Goal: Task Accomplishment & Management: Complete application form

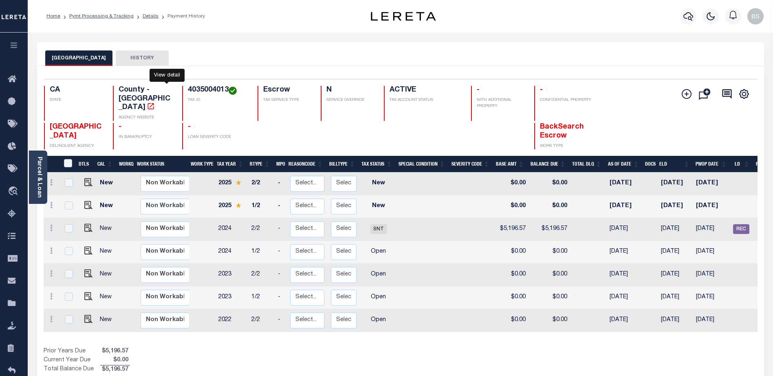
click at [155, 102] on icon "" at bounding box center [151, 106] width 8 height 8
click at [39, 163] on link "Parcel & Loan" at bounding box center [39, 177] width 6 height 41
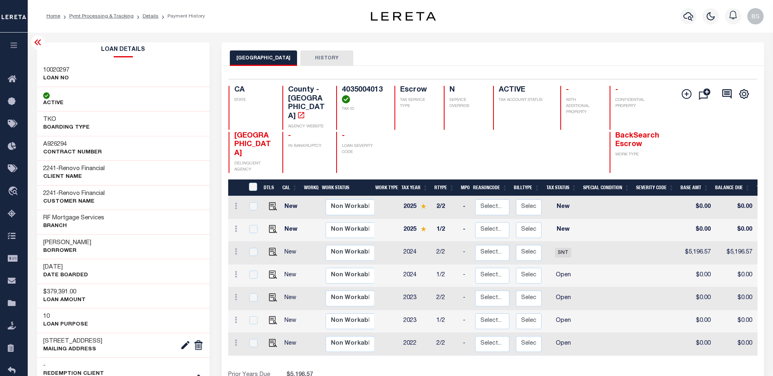
click at [38, 40] on icon at bounding box center [38, 42] width 10 height 10
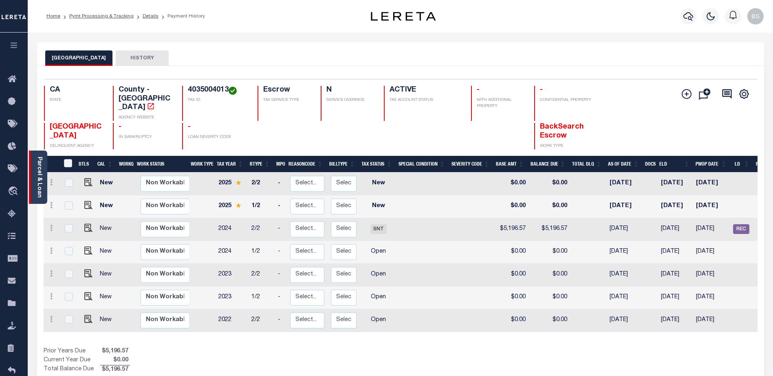
click at [42, 168] on link "Parcel & Loan" at bounding box center [39, 177] width 6 height 41
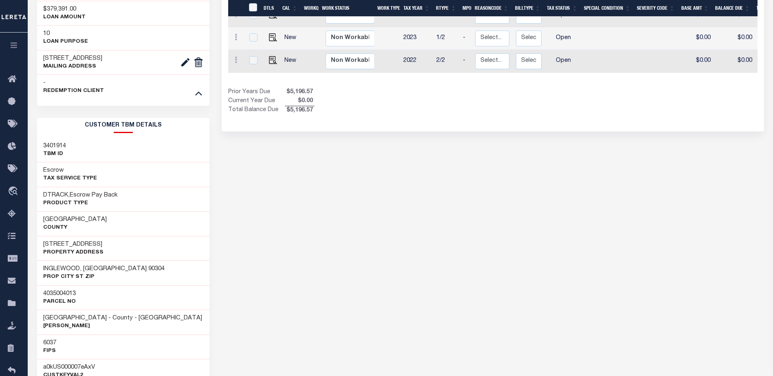
scroll to position [285, 0]
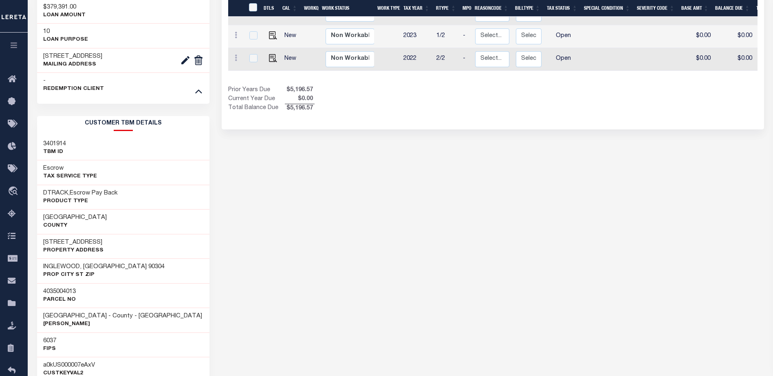
drag, startPoint x: 116, startPoint y: 243, endPoint x: 56, endPoint y: 242, distance: 59.5
click at [40, 246] on div "11009 LARCH AVENUE Property Address" at bounding box center [123, 246] width 173 height 25
copy h3 "[STREET_ADDRESS]"
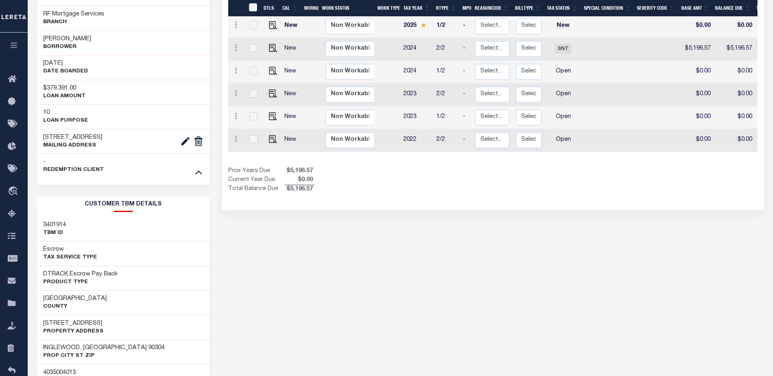
scroll to position [0, 0]
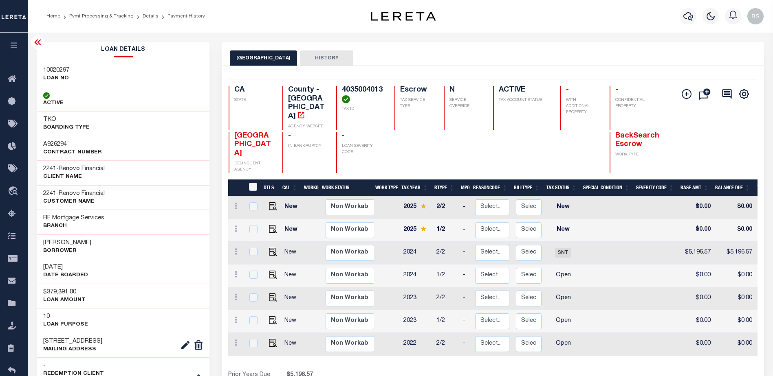
click at [36, 44] on icon at bounding box center [38, 42] width 10 height 10
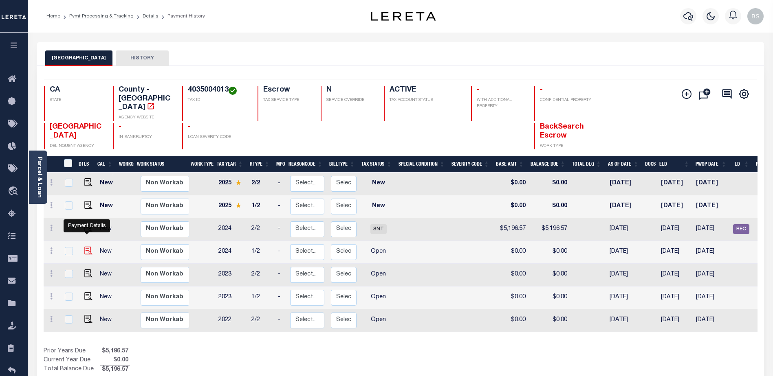
click at [87, 247] on img "" at bounding box center [88, 251] width 8 height 8
checkbox input "true"
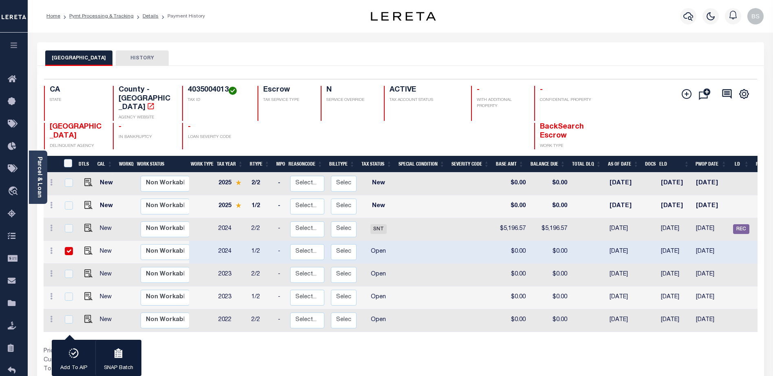
click at [69, 247] on input "checkbox" at bounding box center [69, 251] width 8 height 8
checkbox input "false"
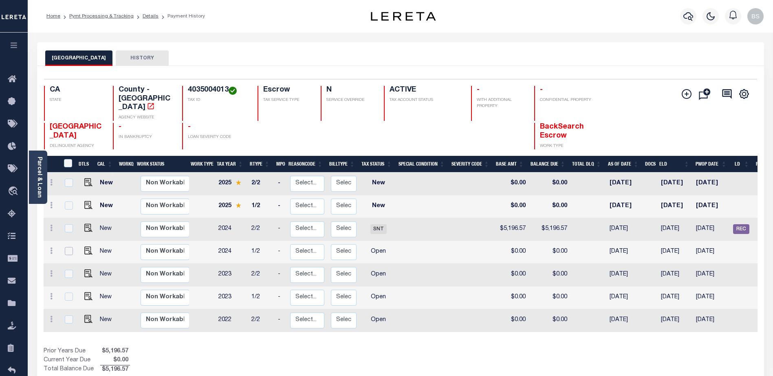
scroll to position [0, 82]
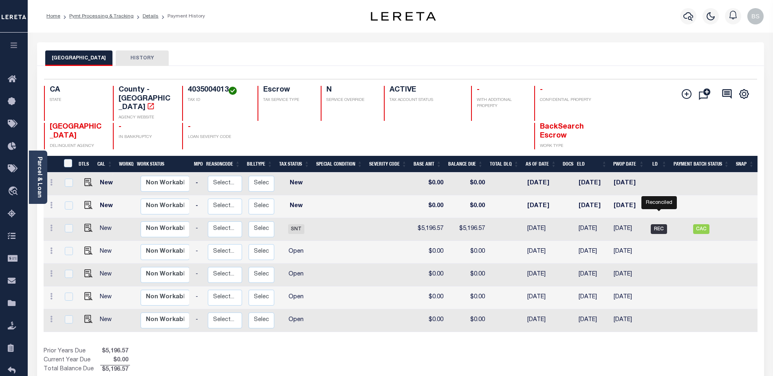
click at [662, 224] on span "REC" at bounding box center [658, 229] width 16 height 10
checkbox input "true"
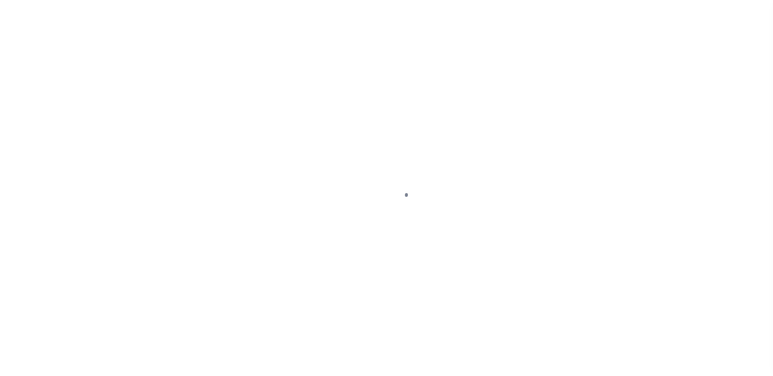
select select "OP2"
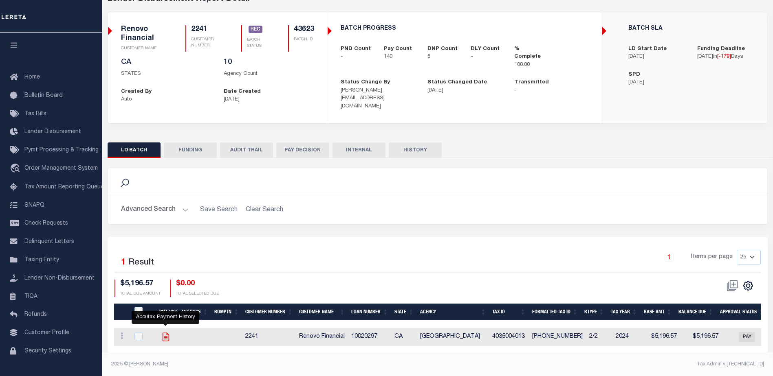
click at [163, 333] on icon "" at bounding box center [165, 337] width 7 height 9
checkbox input "true"
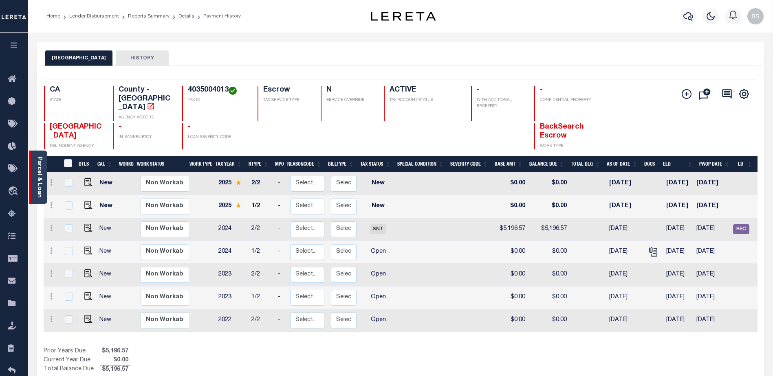
click at [40, 170] on link "Parcel & Loan" at bounding box center [39, 177] width 6 height 41
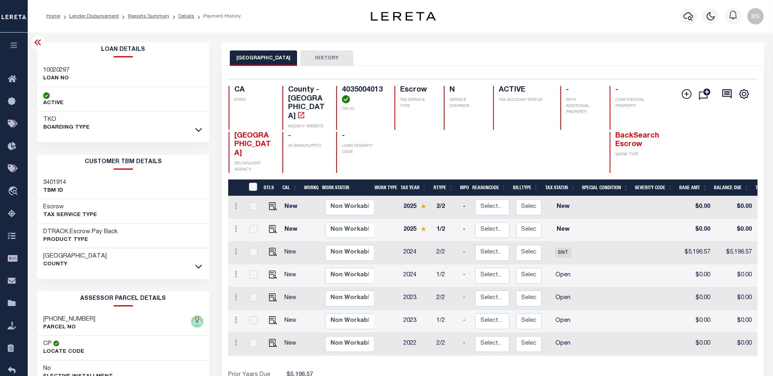
click at [34, 40] on icon at bounding box center [38, 42] width 10 height 10
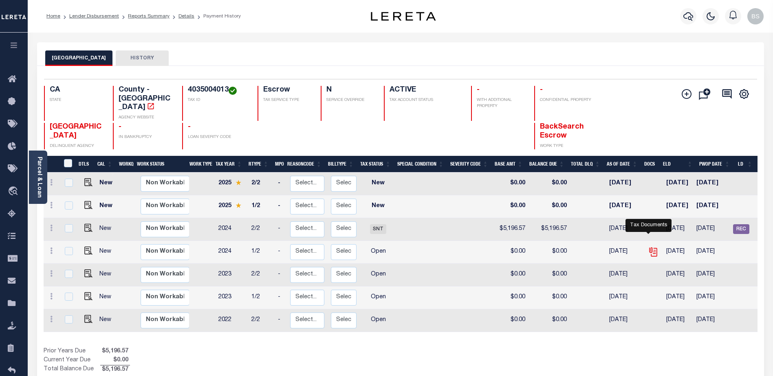
click at [650, 248] on icon "" at bounding box center [652, 251] width 7 height 7
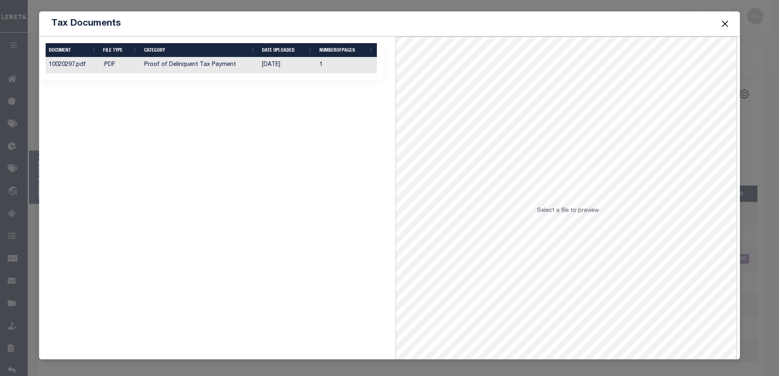
click at [210, 60] on td "Proof of Delinquent Tax Payment" at bounding box center [200, 65] width 118 height 16
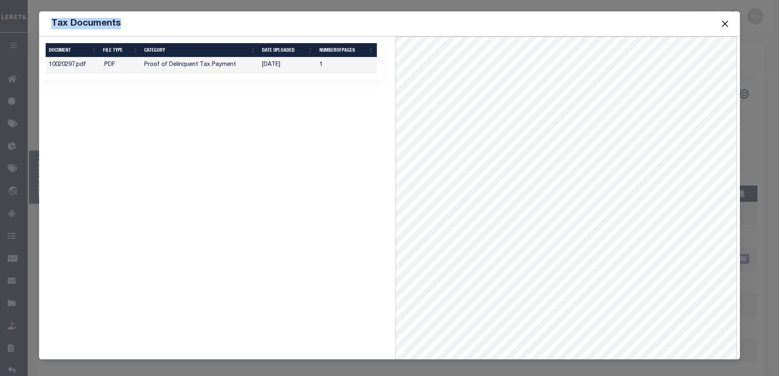
drag, startPoint x: 658, startPoint y: 21, endPoint x: -347, endPoint y: 170, distance: 1016.5
click at [0, 170] on html "Home Lender Disbursement Reports Summary Details Payment History Profile" at bounding box center [389, 251] width 779 height 502
click at [722, 26] on button "Close" at bounding box center [724, 23] width 11 height 11
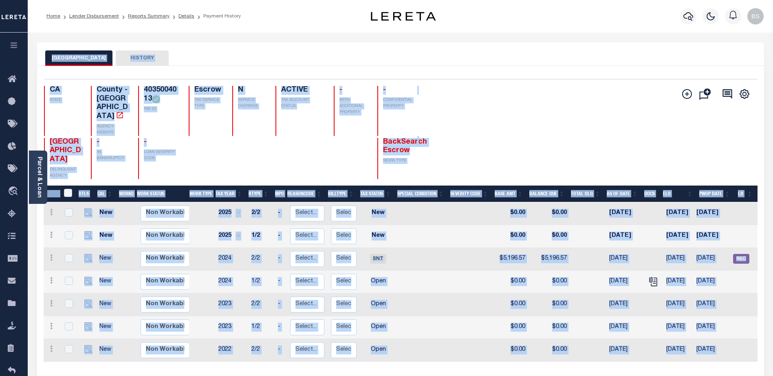
click at [472, 141] on div "Add Installment Line Bad Parcel Fees" at bounding box center [578, 132] width 356 height 93
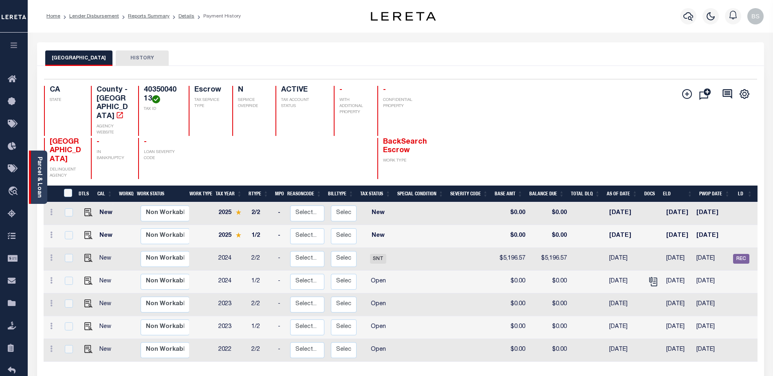
click at [37, 171] on link "Parcel & Loan" at bounding box center [39, 177] width 6 height 41
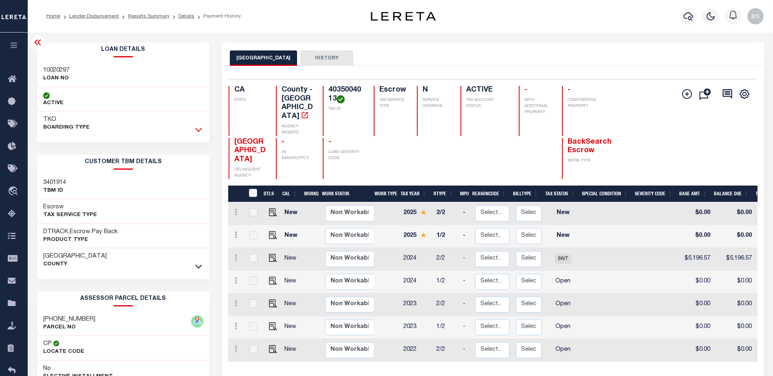
click at [199, 129] on icon at bounding box center [198, 129] width 7 height 9
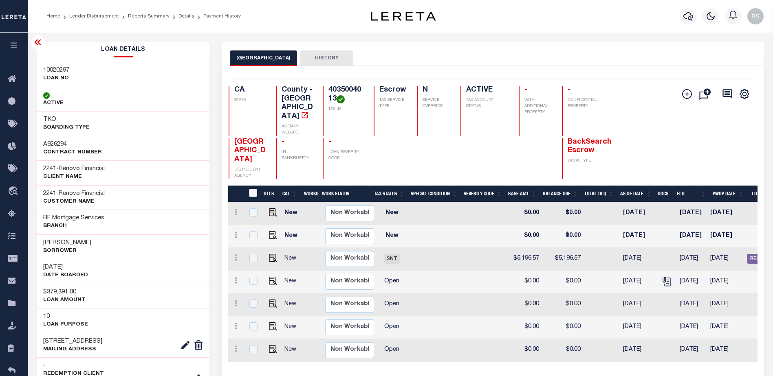
scroll to position [0, 153]
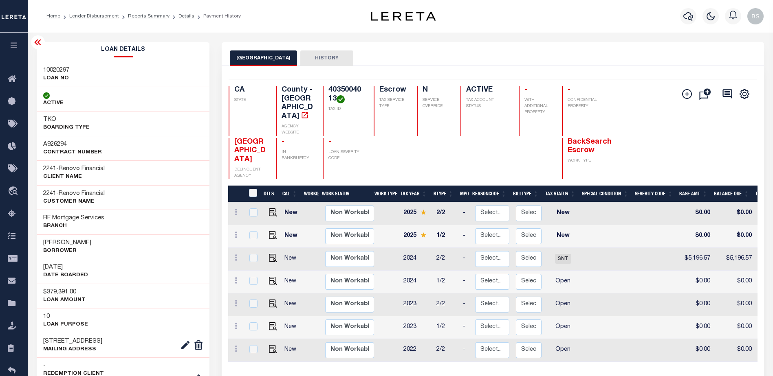
click at [33, 45] on icon at bounding box center [38, 42] width 10 height 10
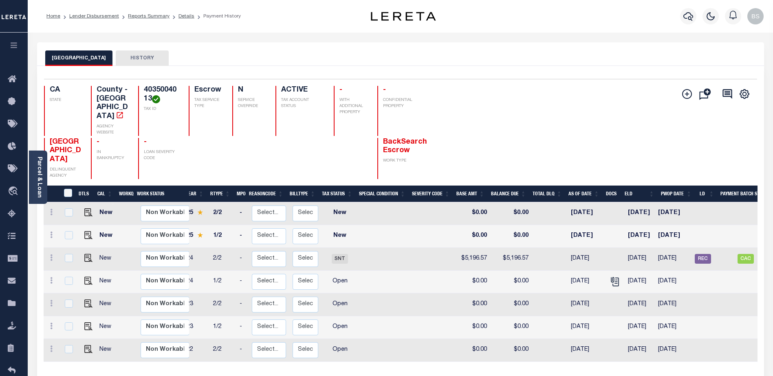
scroll to position [0, 53]
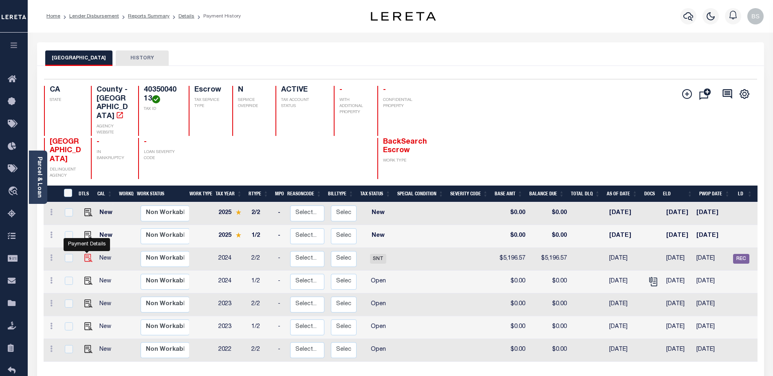
click at [85, 257] on img "" at bounding box center [88, 258] width 8 height 8
checkbox input "true"
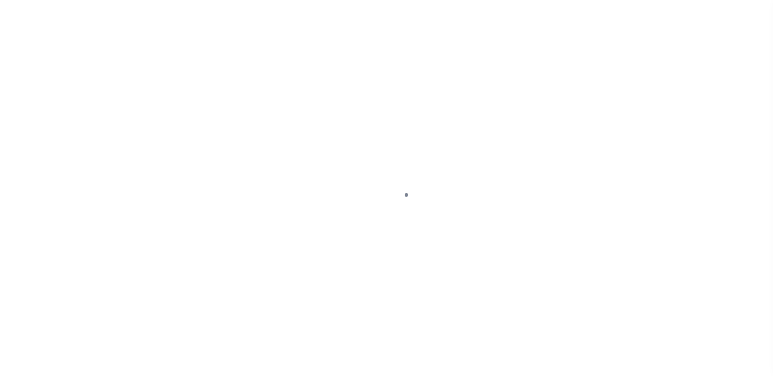
select select "SNT"
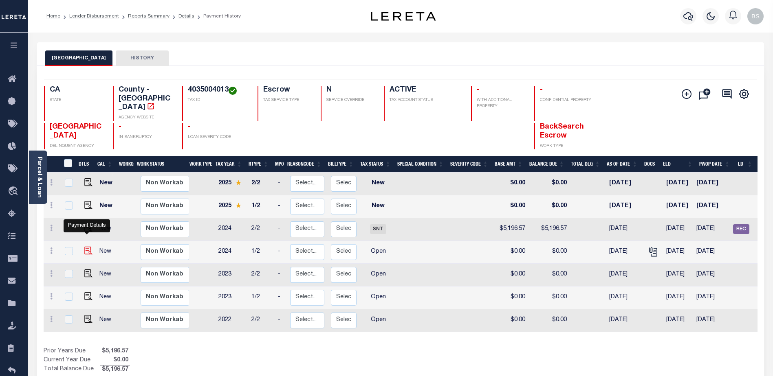
click at [85, 247] on img "" at bounding box center [88, 251] width 8 height 8
checkbox input "true"
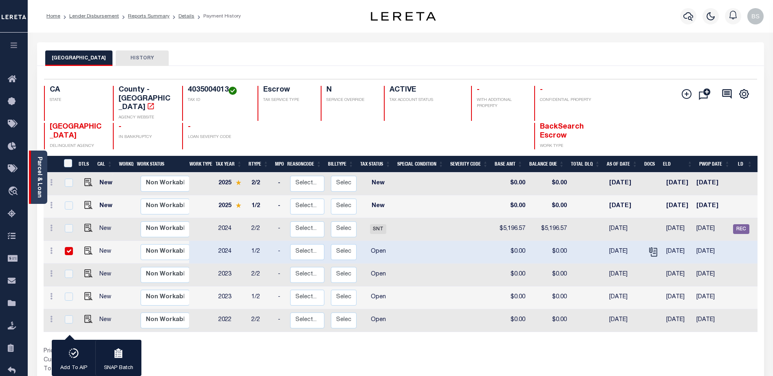
click at [40, 184] on link "Parcel & Loan" at bounding box center [39, 177] width 6 height 41
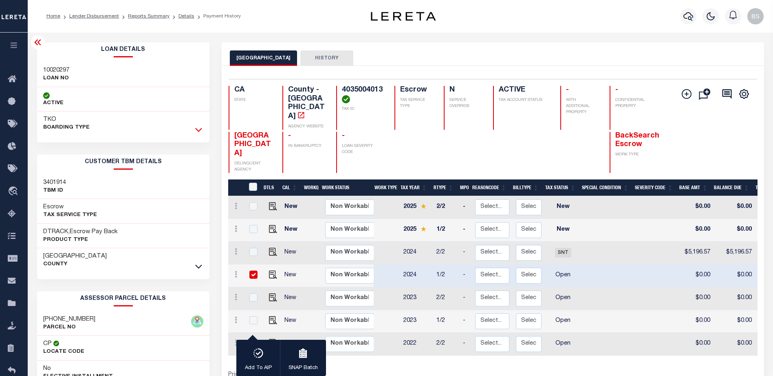
click at [201, 128] on icon at bounding box center [198, 129] width 7 height 9
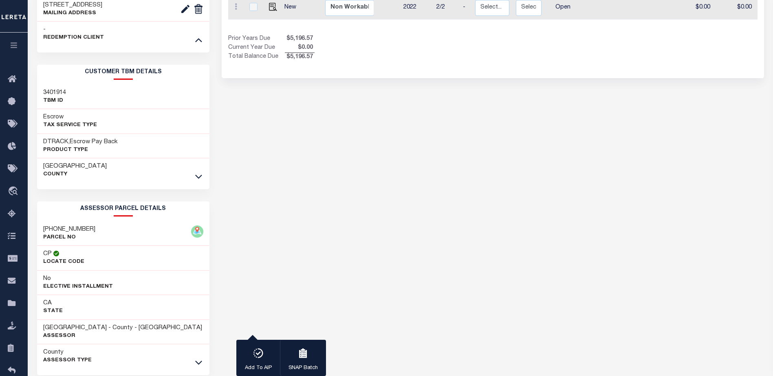
scroll to position [367, 0]
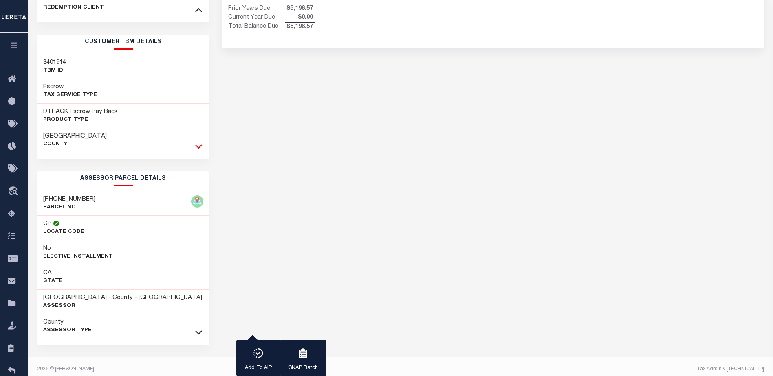
click at [200, 146] on icon at bounding box center [198, 146] width 7 height 9
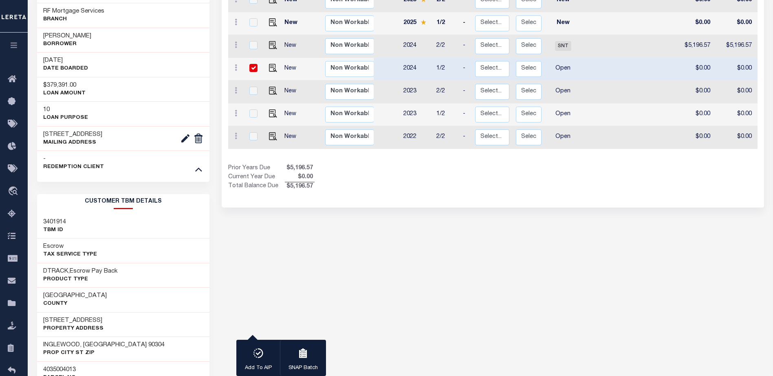
scroll to position [0, 0]
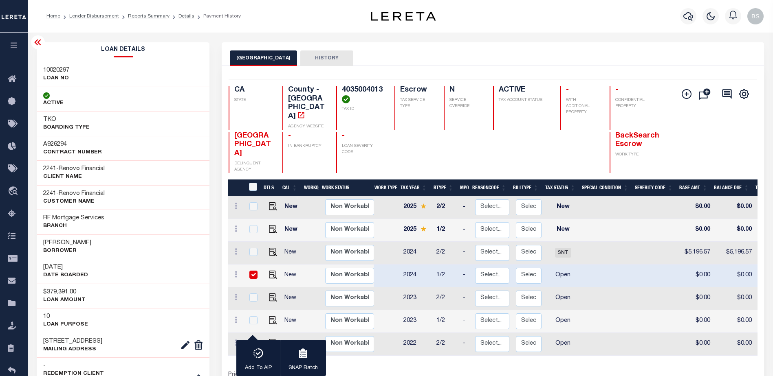
click at [253, 271] on input "checkbox" at bounding box center [253, 275] width 8 height 8
checkbox input "false"
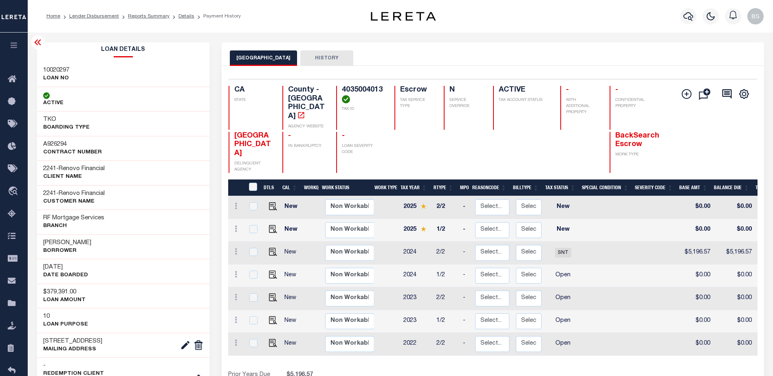
click at [37, 40] on icon at bounding box center [38, 42] width 10 height 10
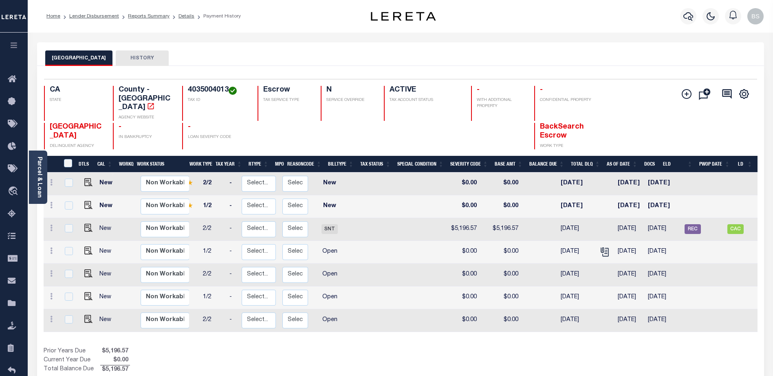
scroll to position [0, 85]
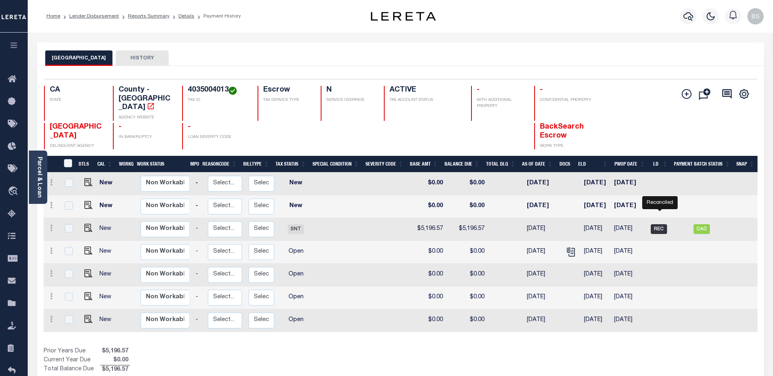
click at [663, 224] on span "REC" at bounding box center [658, 229] width 16 height 10
checkbox input "true"
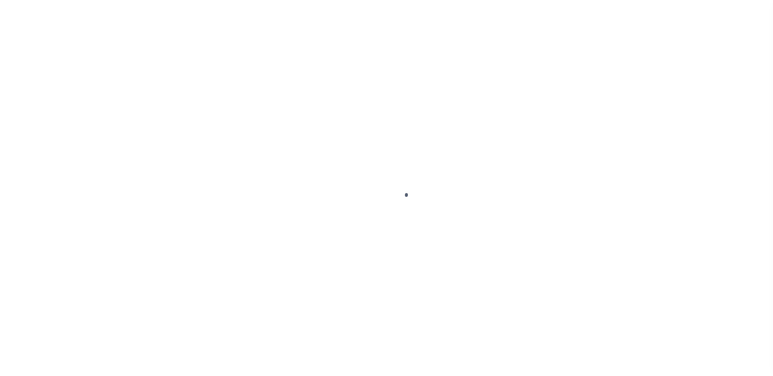
select select "OP2"
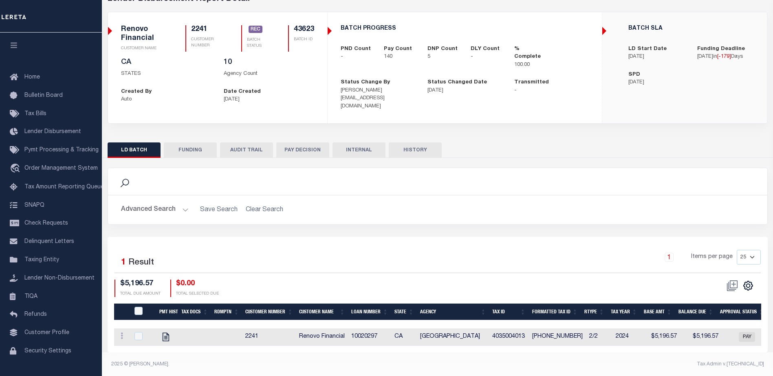
click at [184, 145] on button "FUNDING" at bounding box center [190, 150] width 53 height 15
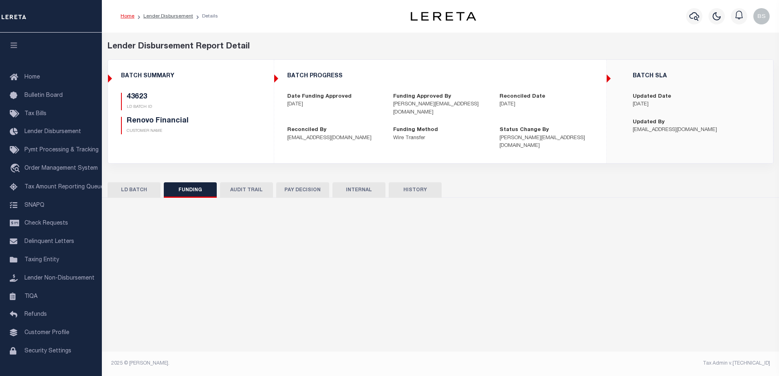
type input "$955,130.51"
type input "$0"
type input "[DATE]"
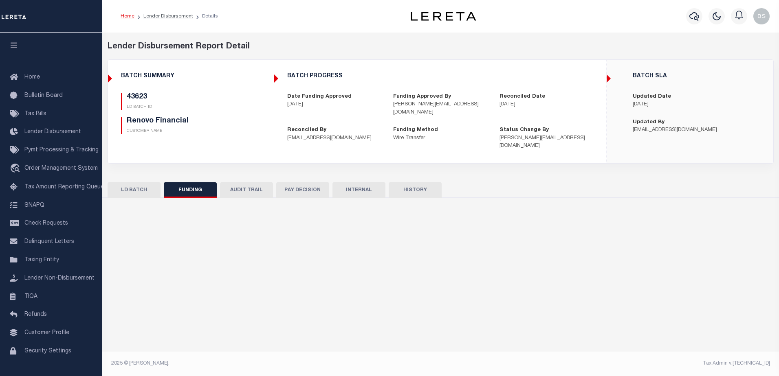
type input "20250319MMQFMP2700282003191551FT01"
type input "[DATE]"
select select "100"
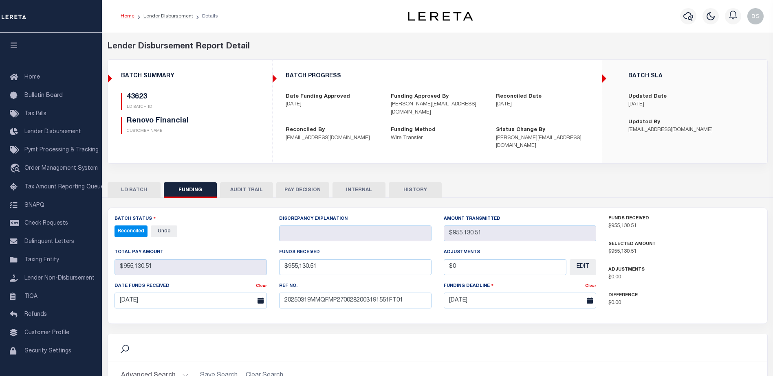
select select "100"
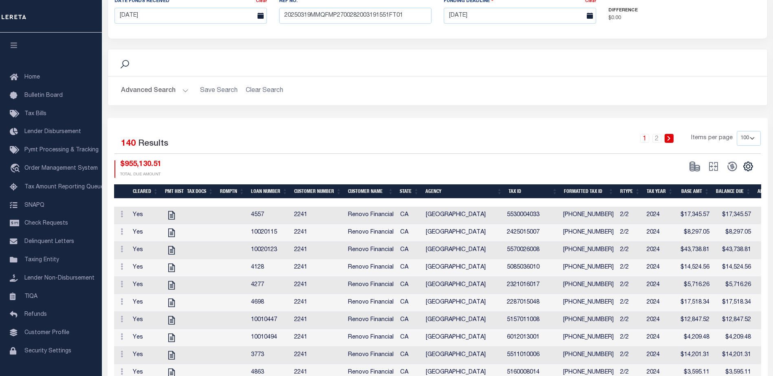
click at [752, 131] on select "10 25 50 100" at bounding box center [748, 138] width 24 height 15
click at [736, 131] on select "10 25 50 100" at bounding box center [748, 138] width 24 height 15
click at [751, 131] on select "10 25 50 100" at bounding box center [748, 138] width 24 height 15
click at [736, 131] on select "10 25 50 100" at bounding box center [748, 138] width 24 height 15
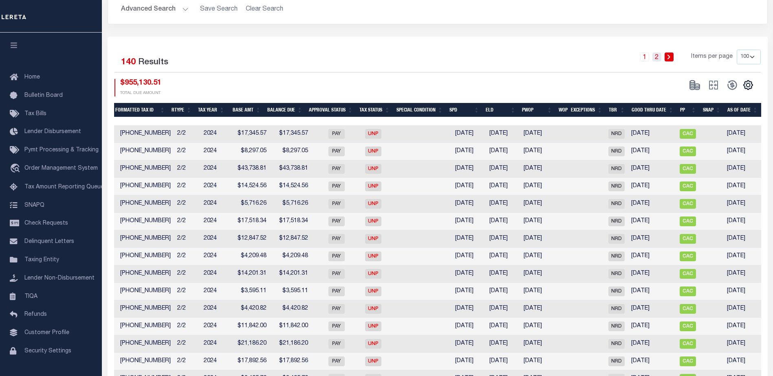
click at [658, 53] on link "2" at bounding box center [656, 57] width 9 height 9
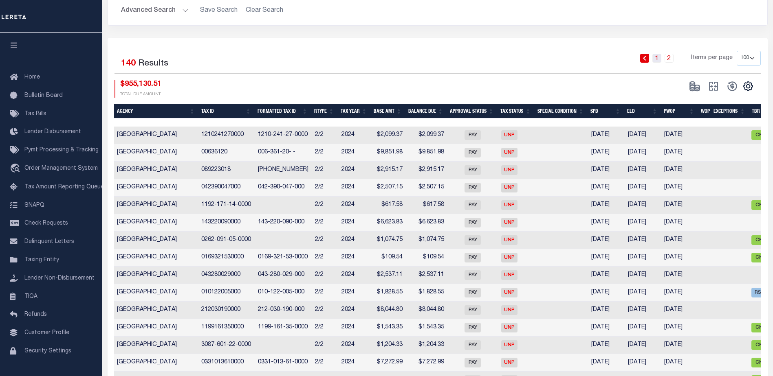
click at [658, 54] on link "1" at bounding box center [656, 58] width 9 height 9
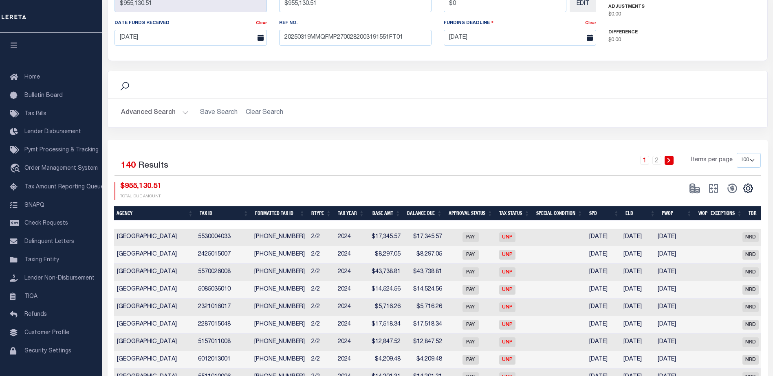
click at [420, 206] on th "Balance Due" at bounding box center [425, 213] width 42 height 14
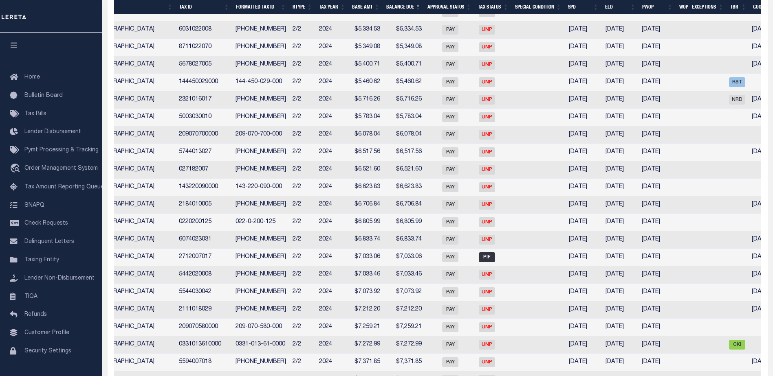
scroll to position [0, 351]
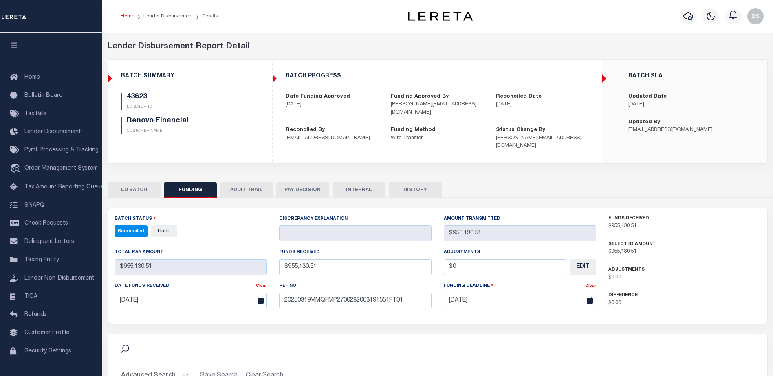
click at [363, 182] on button "INTERNAL" at bounding box center [358, 189] width 53 height 15
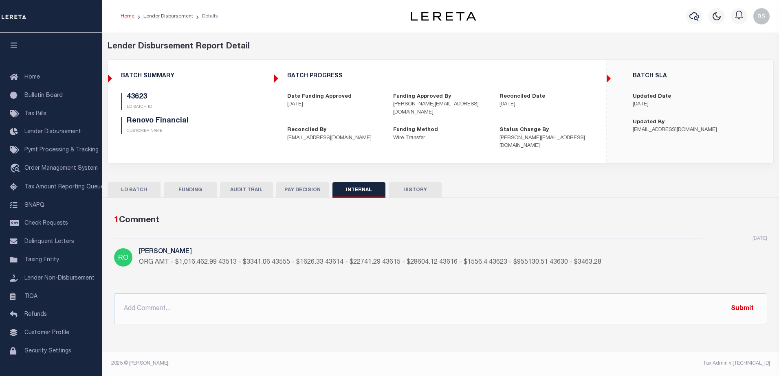
click at [294, 182] on button "PAY DECISION" at bounding box center [302, 189] width 53 height 15
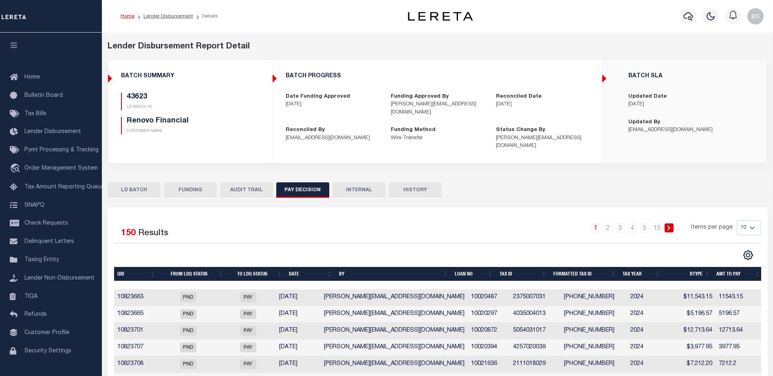
click at [197, 182] on button "FUNDING" at bounding box center [190, 189] width 53 height 15
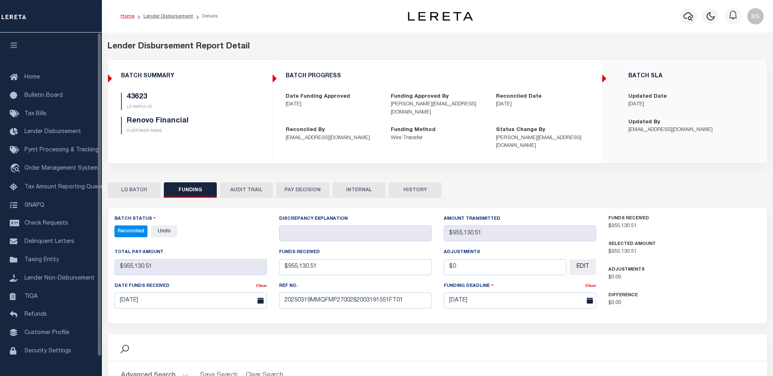
click at [138, 182] on button "LD BATCH" at bounding box center [134, 189] width 53 height 15
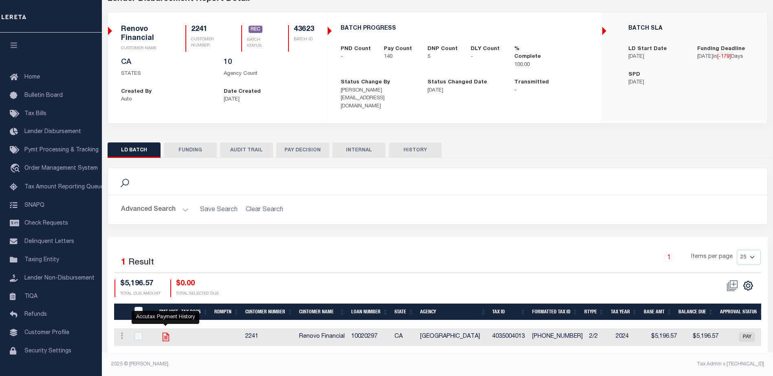
click at [167, 332] on icon "" at bounding box center [165, 337] width 11 height 11
checkbox input "true"
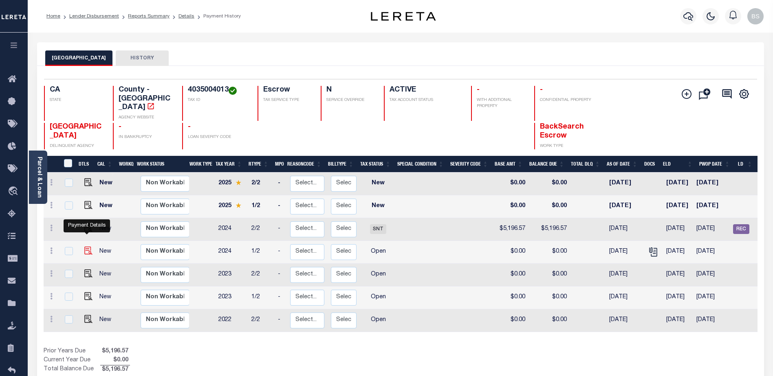
click at [86, 247] on img "" at bounding box center [88, 251] width 8 height 8
checkbox input "true"
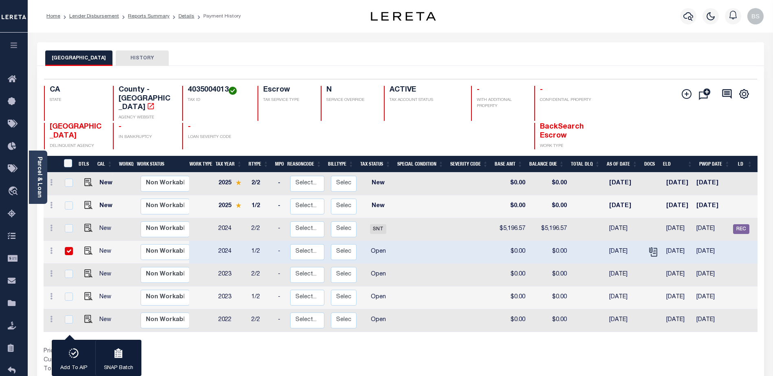
click at [68, 247] on input "checkbox" at bounding box center [69, 251] width 8 height 8
checkbox input "false"
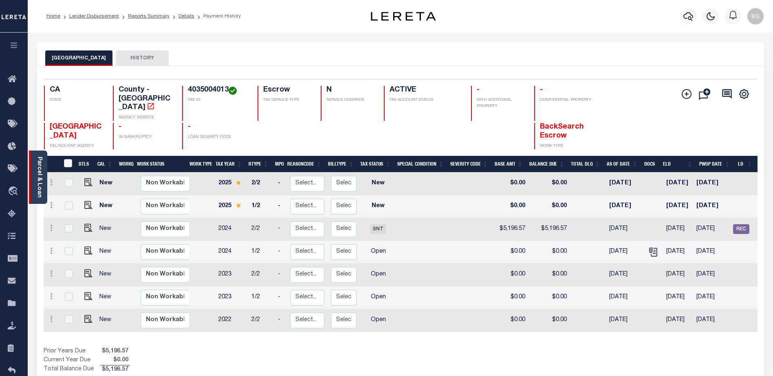
click at [37, 165] on link "Parcel & Loan" at bounding box center [39, 177] width 6 height 41
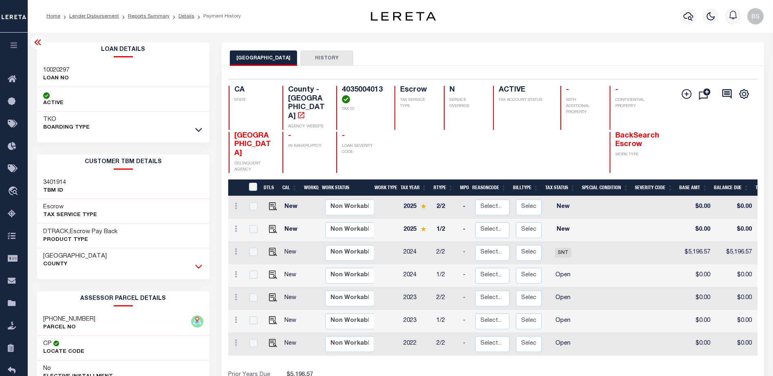
click at [200, 265] on icon at bounding box center [198, 266] width 7 height 9
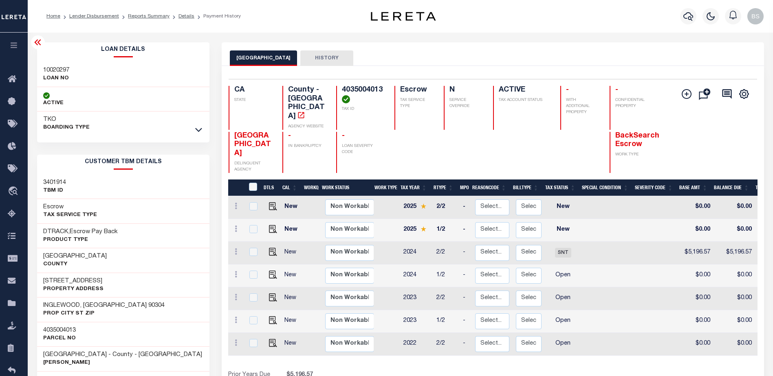
click at [32, 44] on div at bounding box center [38, 42] width 14 height 14
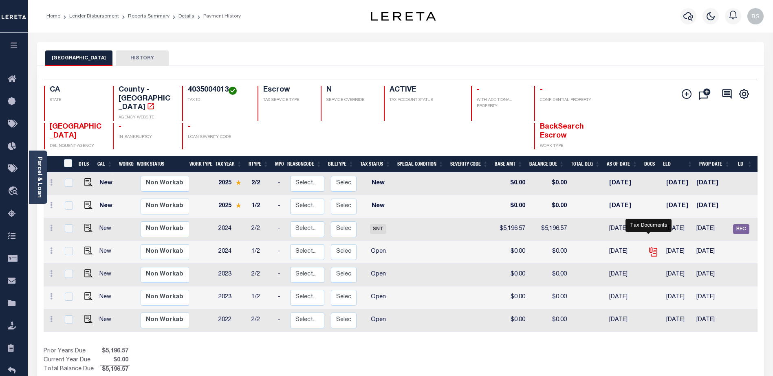
click at [651, 248] on icon "" at bounding box center [652, 251] width 7 height 7
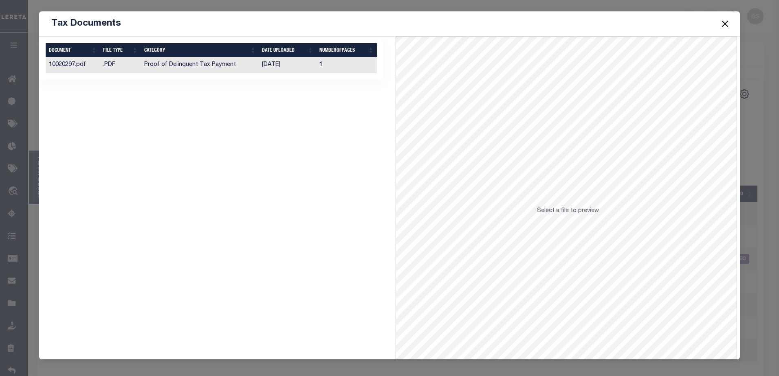
click at [190, 65] on td "Proof of Delinquent Tax Payment" at bounding box center [200, 65] width 118 height 16
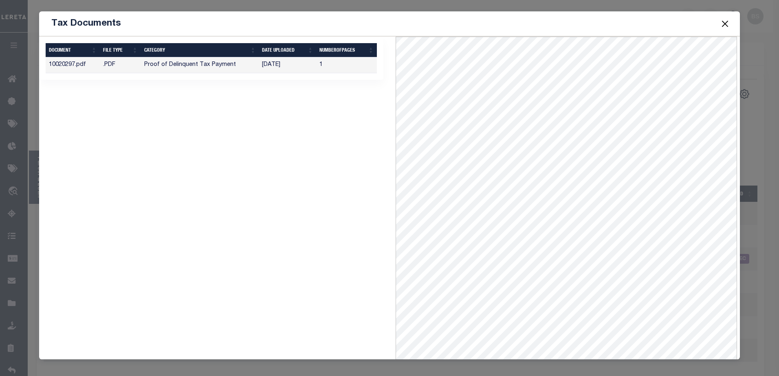
click at [721, 21] on button "Close" at bounding box center [724, 23] width 11 height 11
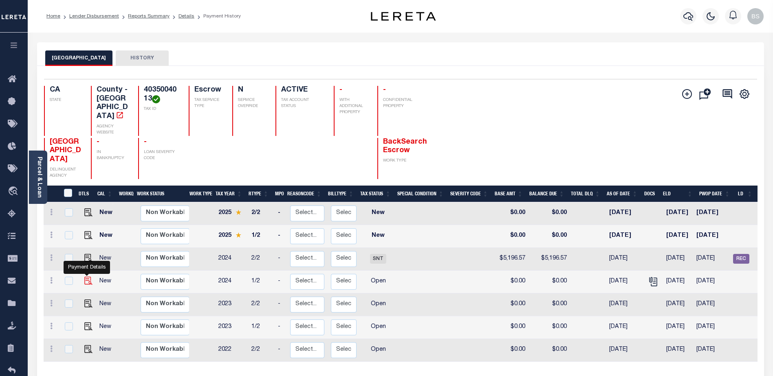
click at [89, 280] on img "" at bounding box center [88, 281] width 8 height 8
checkbox input "true"
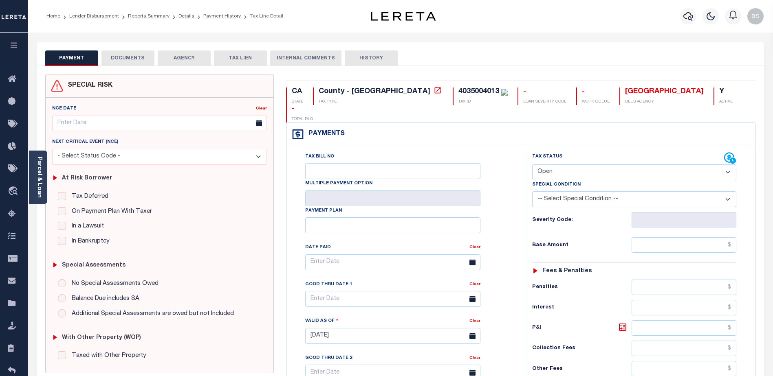
click at [657, 165] on select "- Select Status Code - Open Due/Unpaid Paid Incomplete No Tax Due Internal Refu…" at bounding box center [634, 173] width 204 height 16
select select "DUE"
click at [532, 165] on select "- Select Status Code - Open Due/Unpaid Paid Incomplete No Tax Due Internal Refu…" at bounding box center [634, 173] width 204 height 16
type input "[DATE]"
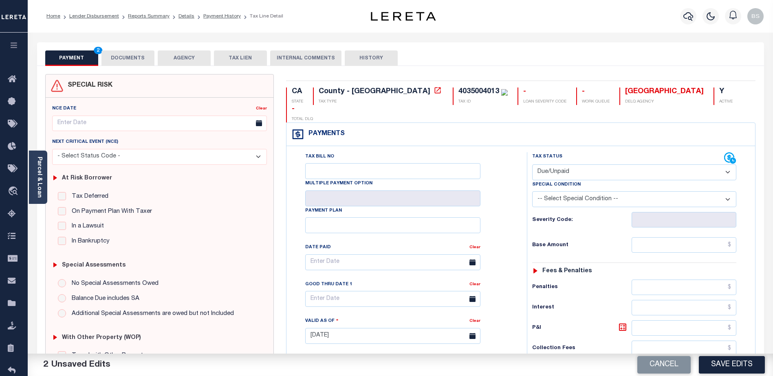
click at [696, 191] on select "-- Select Special Condition -- 3RD PARTY TAX LIEN AGENCY TAX LIEN (A.K.A Inside…" at bounding box center [634, 199] width 204 height 16
select select "17"
click at [532, 191] on select "-- Select Special Condition -- 3RD PARTY TAX LIEN AGENCY TAX LIEN (A.K.A Inside…" at bounding box center [634, 199] width 204 height 16
click at [672, 237] on input "text" at bounding box center [683, 244] width 105 height 15
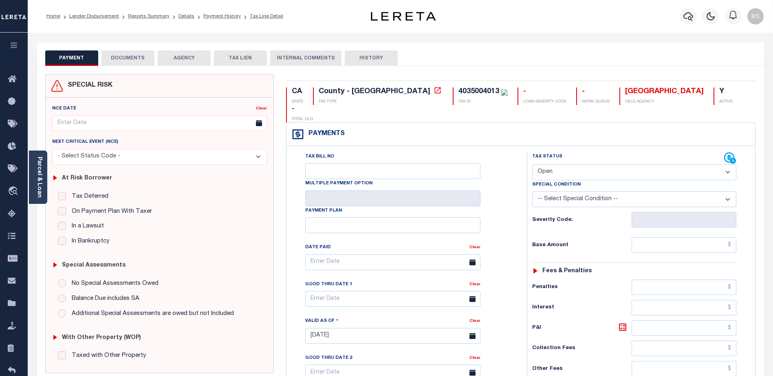
click at [721, 191] on select "-- Select Special Condition -- 3RD PARTY TAX LIEN AGENCY TAX LIEN (A.K.A Inside…" at bounding box center [634, 199] width 204 height 16
click at [600, 217] on h6 "Severity Code:" at bounding box center [581, 220] width 99 height 7
drag, startPoint x: 719, startPoint y: 160, endPoint x: 715, endPoint y: 160, distance: 4.5
click at [718, 165] on select "- Select Status Code - Open Due/Unpaid Paid Incomplete No Tax Due Internal Refu…" at bounding box center [634, 173] width 204 height 16
select select "DUE"
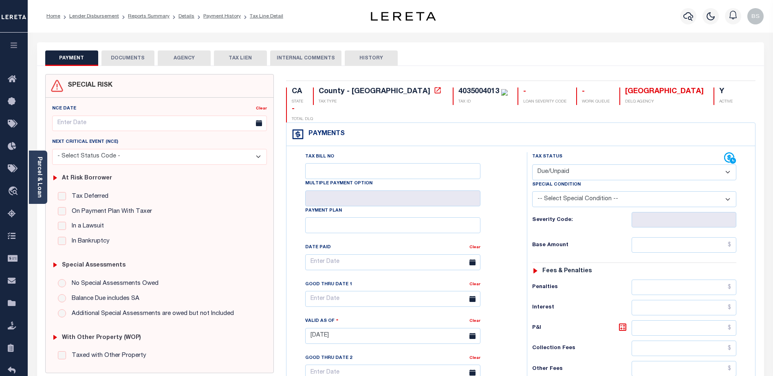
click at [532, 165] on select "- Select Status Code - Open Due/Unpaid Paid Incomplete No Tax Due Internal Refu…" at bounding box center [634, 173] width 204 height 16
type input "[DATE]"
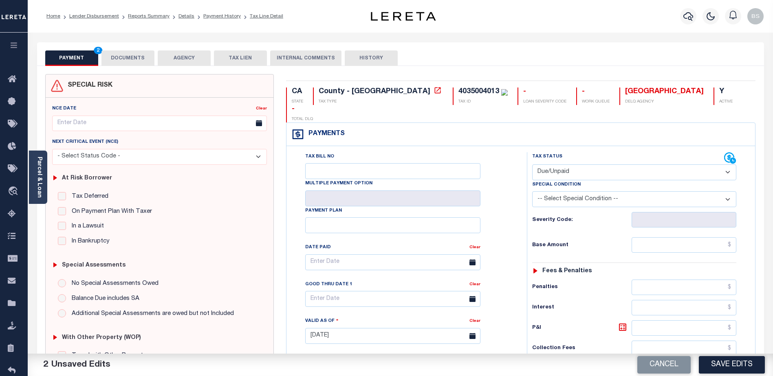
click at [617, 191] on select "-- Select Special Condition -- 3RD PARTY TAX LIEN AGENCY TAX LIEN (A.K.A Inside…" at bounding box center [634, 199] width 204 height 16
select select "18"
click at [532, 191] on select "-- Select Special Condition -- 3RD PARTY TAX LIEN AGENCY TAX LIEN (A.K.A Inside…" at bounding box center [634, 199] width 204 height 16
click at [700, 237] on input "text" at bounding box center [683, 244] width 105 height 15
click at [712, 237] on input "text" at bounding box center [683, 244] width 105 height 15
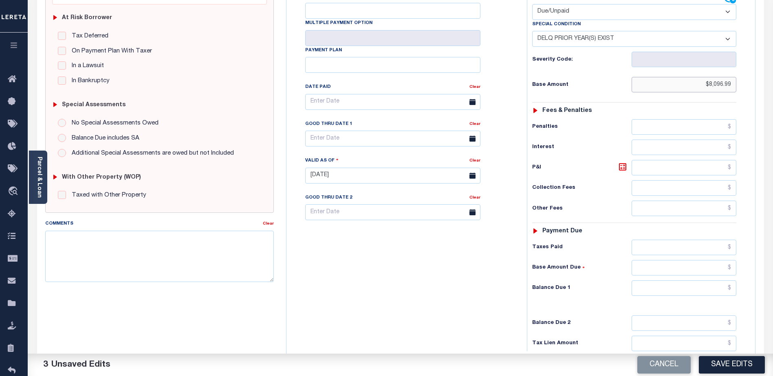
scroll to position [163, 0]
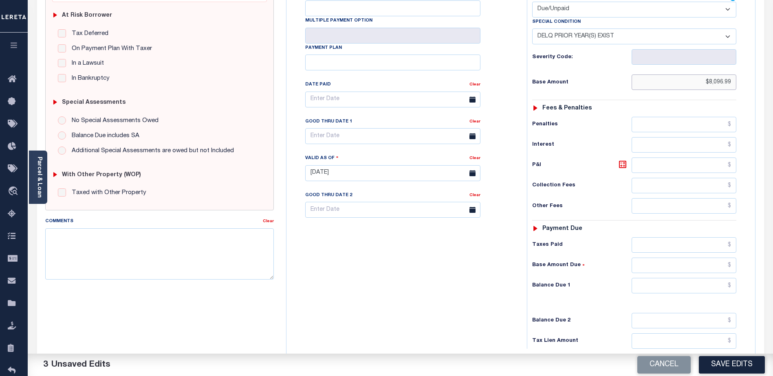
type input "$8,096.99"
click at [680, 158] on input "text" at bounding box center [683, 165] width 105 height 15
type input "$829.69"
click at [661, 198] on input "text" at bounding box center [683, 205] width 105 height 15
type input "$15.00"
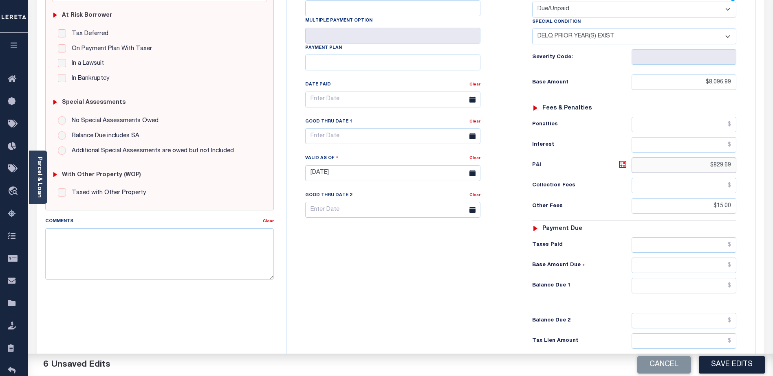
click at [733, 158] on input "$829.69" at bounding box center [683, 165] width 105 height 15
type input "$"
drag, startPoint x: 710, startPoint y: 148, endPoint x: 715, endPoint y: 145, distance: 5.7
click at [710, 158] on input "$1,700.35" at bounding box center [683, 165] width 105 height 15
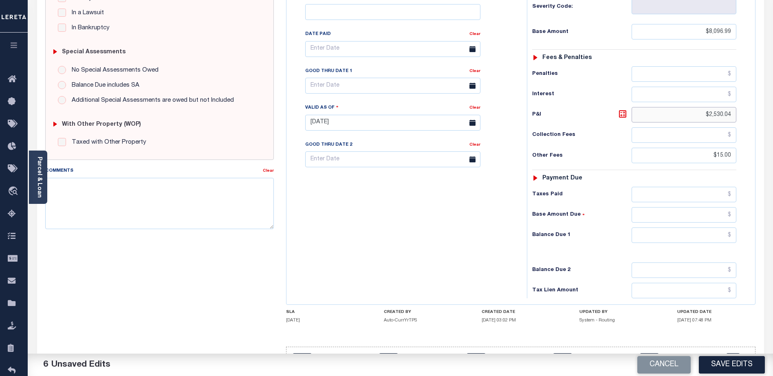
scroll to position [223, 0]
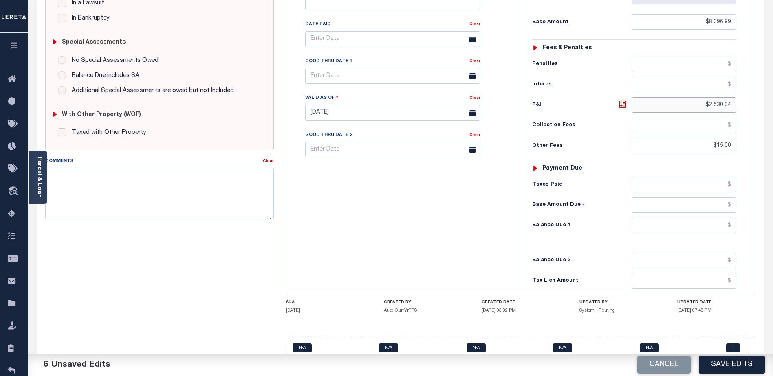
type input "$2,530.04"
click at [671, 218] on input "text" at bounding box center [683, 225] width 105 height 15
type input "$10,642.03"
click at [722, 364] on button "Save Edits" at bounding box center [731, 365] width 66 height 18
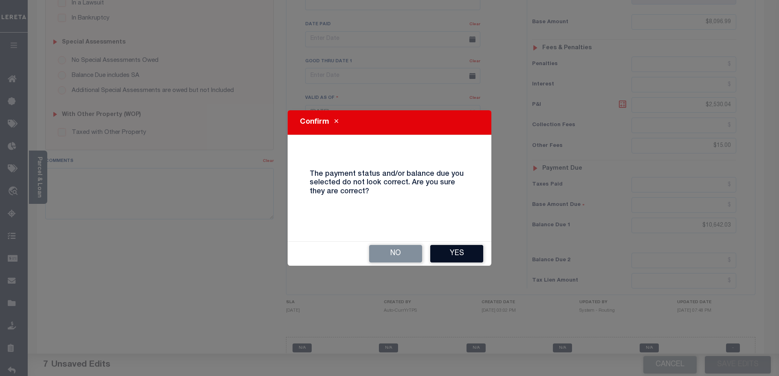
click at [459, 254] on button "Yes" at bounding box center [456, 254] width 53 height 18
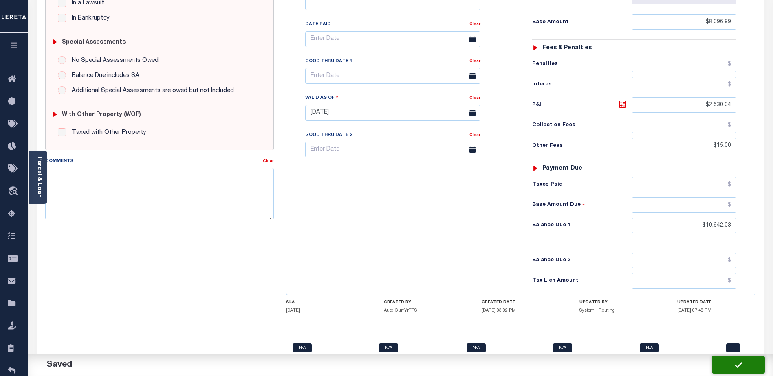
checkbox input "false"
type input "0"
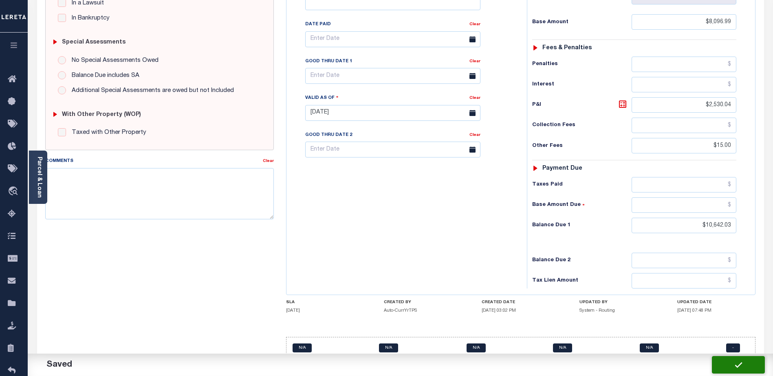
type input "$8,096.99"
type input "$2,530.04"
type input "$15"
type input "$10,642.03"
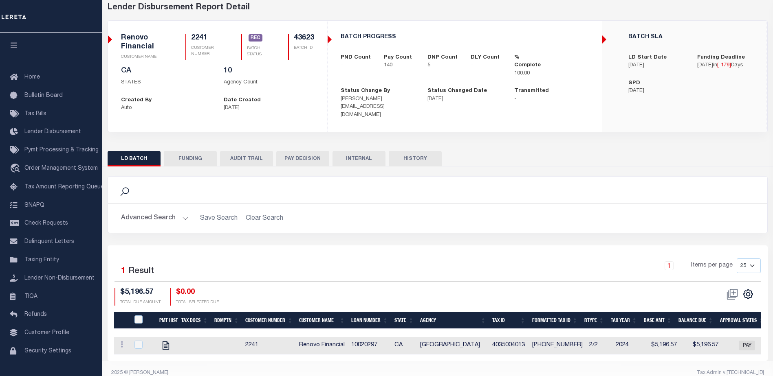
scroll to position [48, 0]
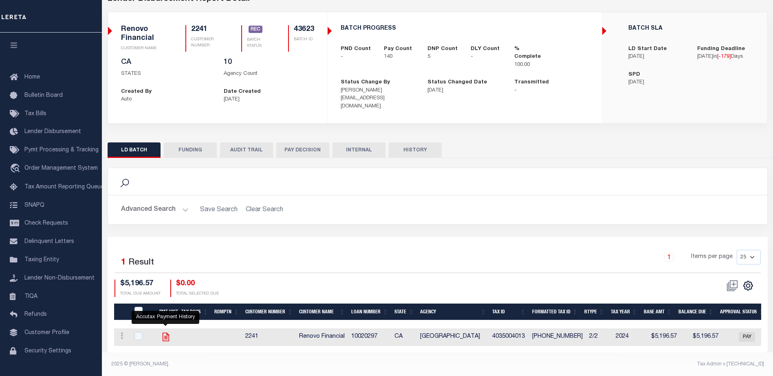
click at [164, 332] on icon "" at bounding box center [165, 337] width 11 height 11
checkbox input "true"
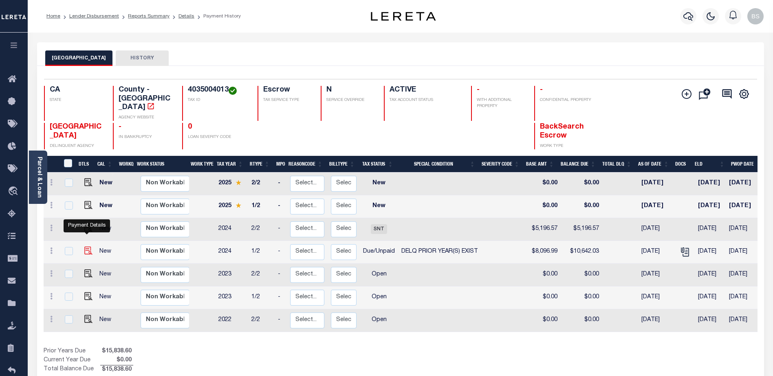
click at [88, 247] on img "" at bounding box center [88, 251] width 8 height 8
checkbox input "true"
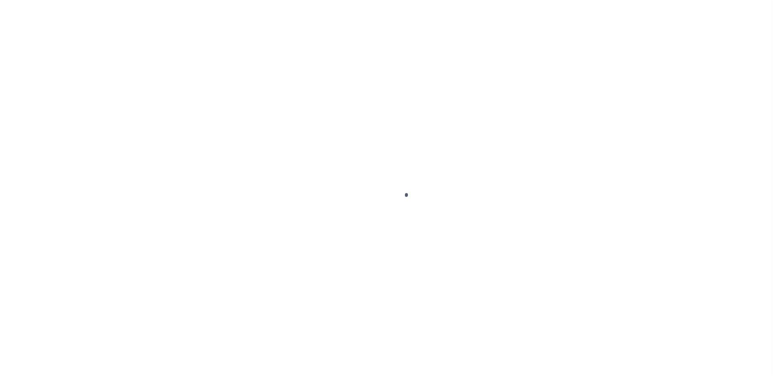
select select "DUE"
select select "18"
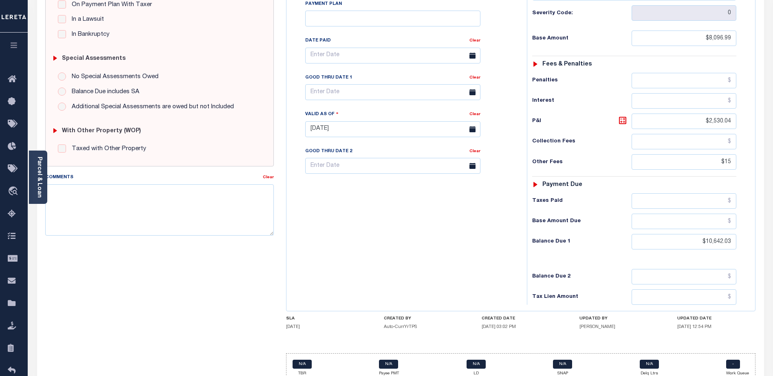
scroll to position [223, 0]
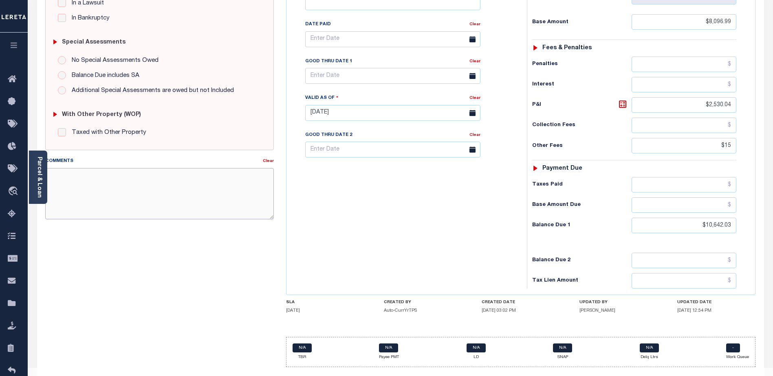
click at [188, 198] on textarea "Comments" at bounding box center [159, 193] width 228 height 51
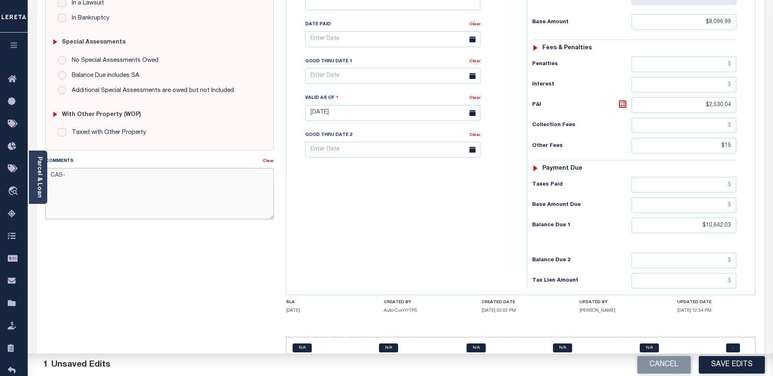
click at [77, 180] on textarea "CAS-" at bounding box center [159, 193] width 228 height 51
click at [108, 196] on textarea "CAS-48321 - 2024 2nd + Prior Years Delq Base $8096.99 P&I $2530.04 - lender loa…" at bounding box center [159, 193] width 228 height 51
click at [40, 164] on link "Parcel & Loan" at bounding box center [39, 177] width 6 height 41
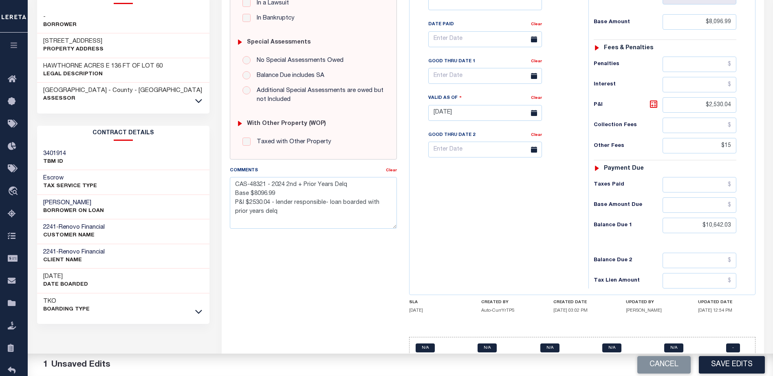
scroll to position [0, 0]
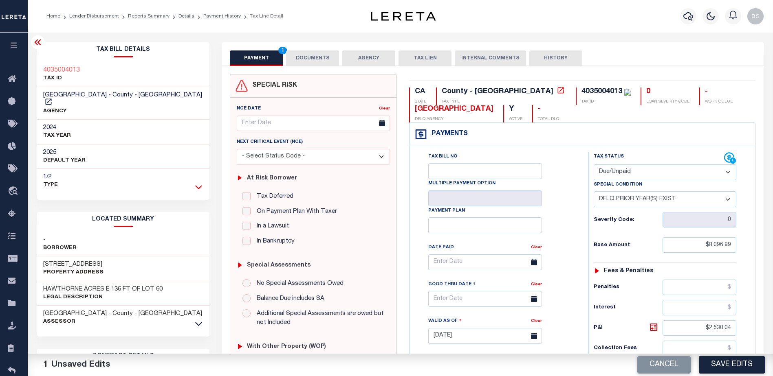
click at [199, 183] on icon at bounding box center [198, 187] width 7 height 9
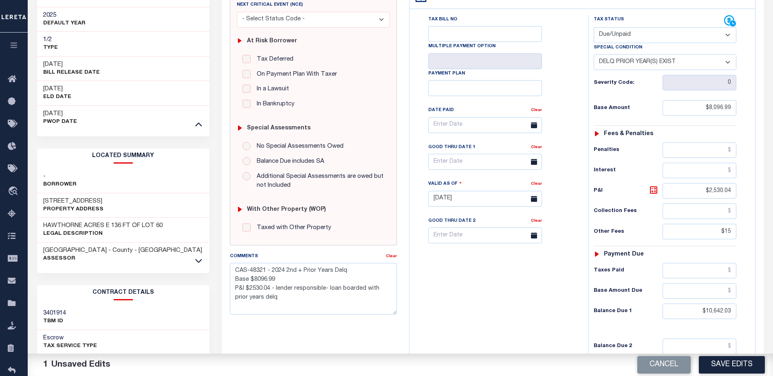
scroll to position [274, 0]
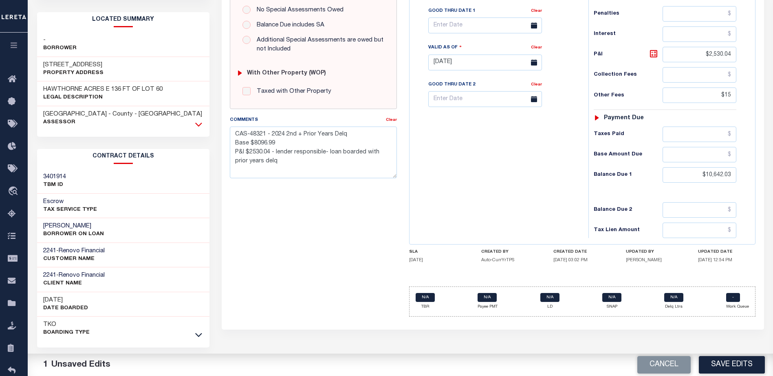
click at [195, 121] on link at bounding box center [198, 124] width 9 height 6
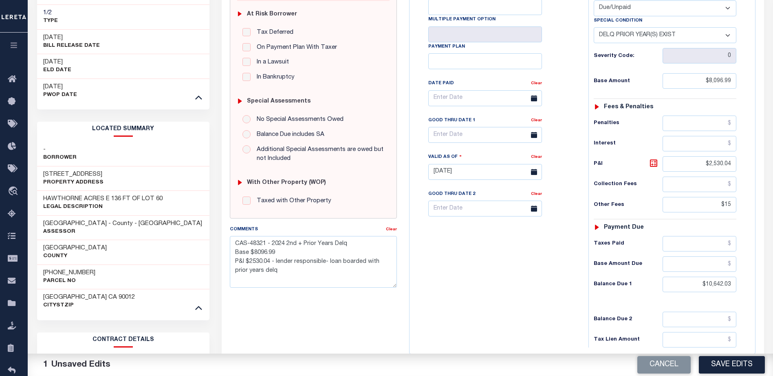
scroll to position [347, 0]
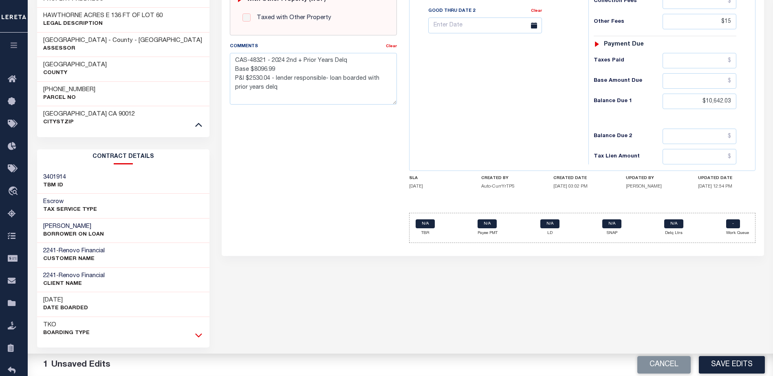
click at [198, 331] on icon at bounding box center [198, 335] width 7 height 9
click at [364, 79] on textarea "CAS-48321 - 2024 2nd + Prior Years Delq Base $8096.99 P&I $2530.04 - lender res…" at bounding box center [313, 78] width 167 height 51
click at [267, 94] on textarea "CAS-48321 - 2024 2nd + Prior Years Delq Base $8096.99 P&I $2530.04 - lender res…" at bounding box center [313, 78] width 167 height 51
click at [319, 99] on textarea "CAS-48321 - 2024 2nd + Prior Years Delq Base $8096.99 P&I $2530.04 - lender res…" at bounding box center [313, 78] width 167 height 51
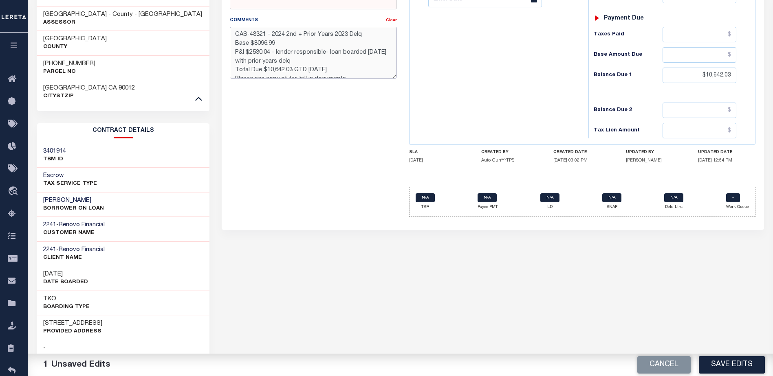
scroll to position [429, 0]
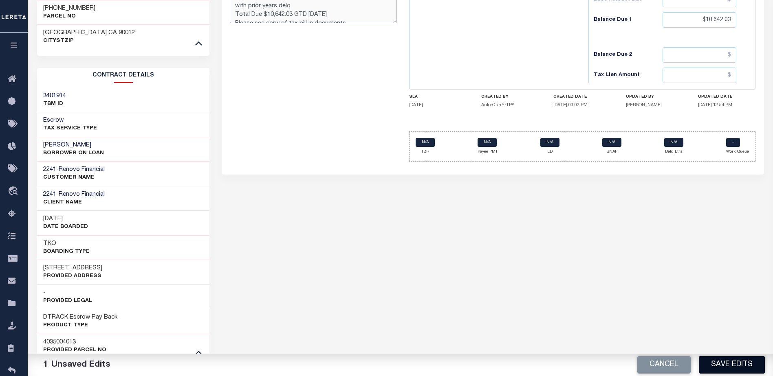
type textarea "CAS-48321 - 2024 2nd + Prior Years 2023 Delq Base $8096.99 P&I $2530.04 - lende…"
click at [742, 364] on button "Save Edits" at bounding box center [731, 365] width 66 height 18
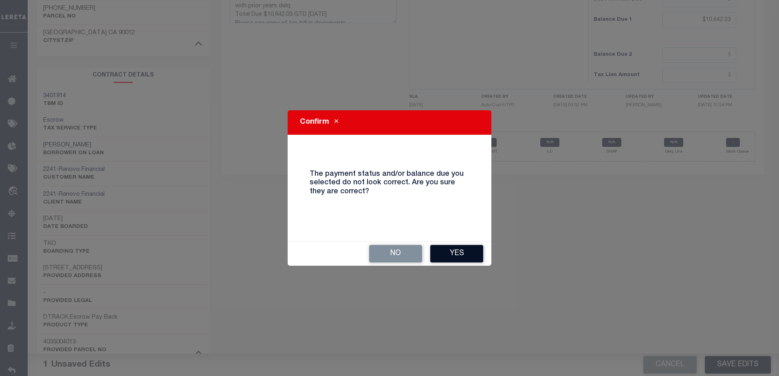
click at [463, 249] on button "Yes" at bounding box center [456, 254] width 53 height 18
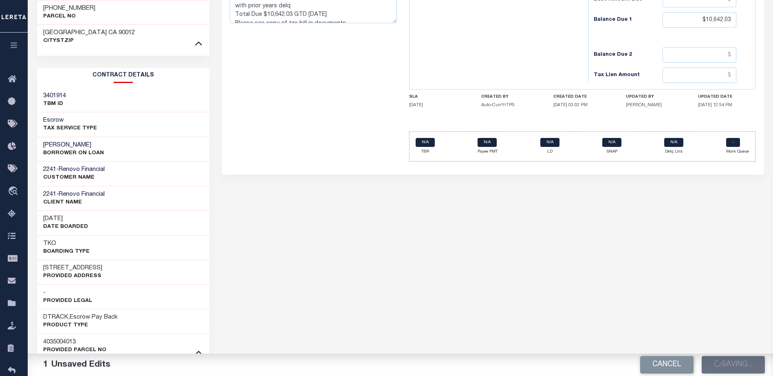
checkbox input "false"
type textarea "CAS-48321 - 2024 2nd + Prior Years 2023 Delq Base $8096.99 P&I $2530.04 - lende…"
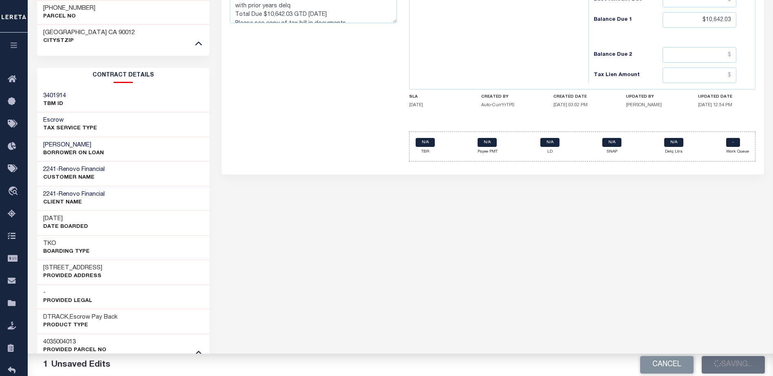
type input "$8,096.99"
type input "$2,530.04"
type input "$15"
type input "$10,642.03"
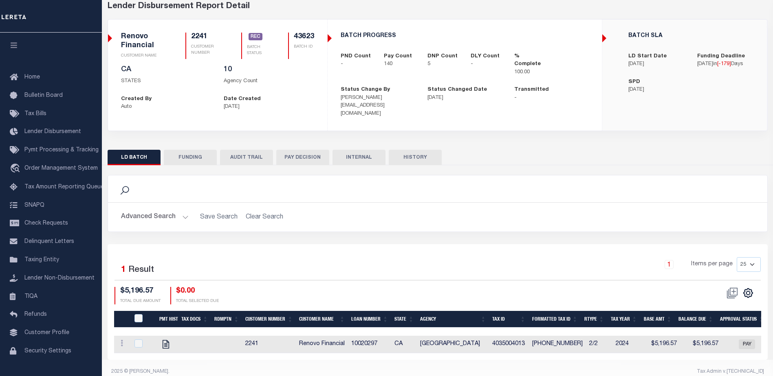
scroll to position [48, 0]
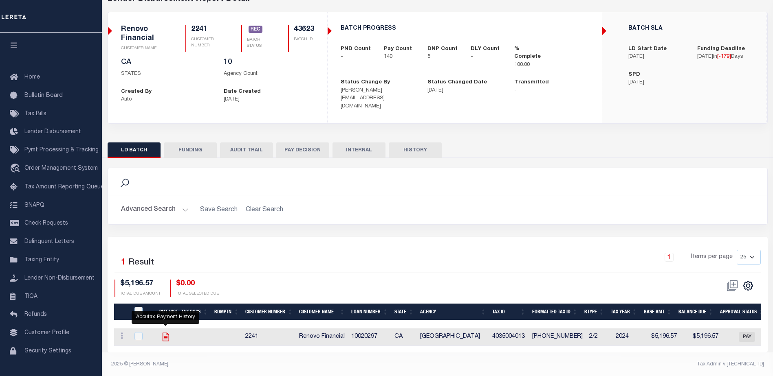
click at [166, 333] on icon "" at bounding box center [165, 337] width 7 height 9
checkbox input "true"
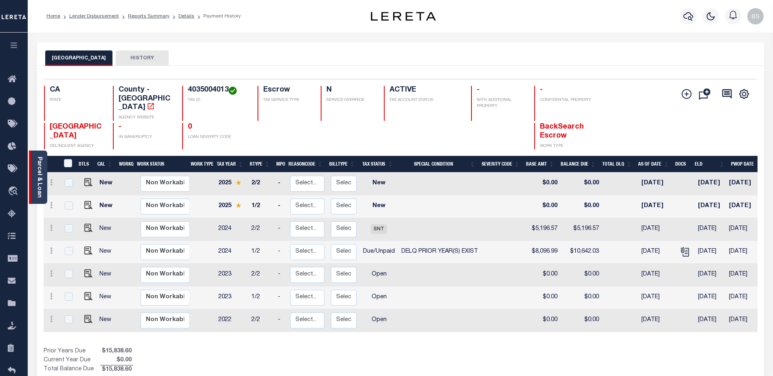
click at [35, 166] on div "Parcel & Loan" at bounding box center [38, 177] width 18 height 53
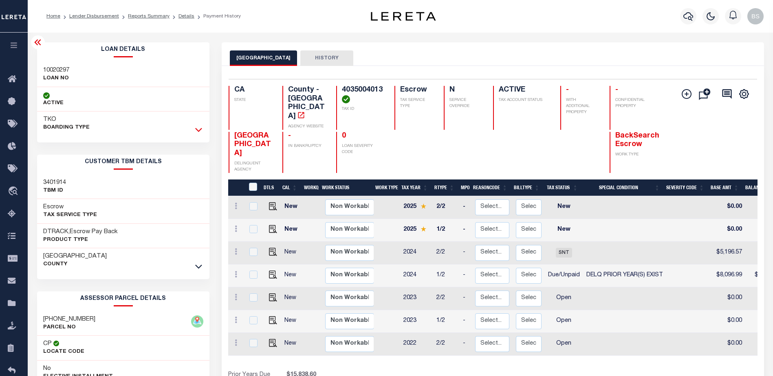
click at [198, 129] on icon at bounding box center [198, 129] width 7 height 9
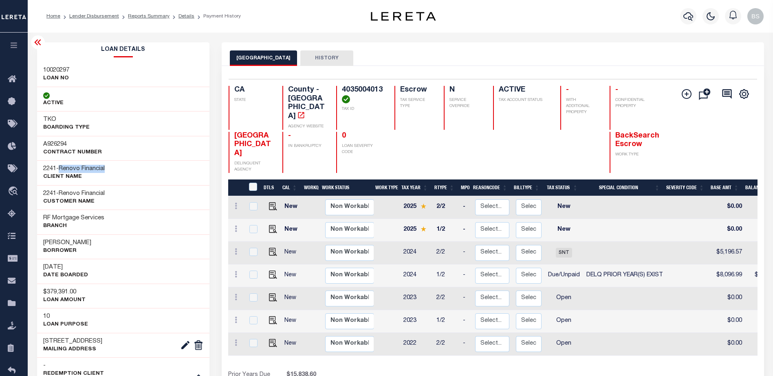
drag, startPoint x: 62, startPoint y: 164, endPoint x: 116, endPoint y: 162, distance: 54.2
click at [116, 162] on div "2241 - Renovo Financial CLIENT Name" at bounding box center [123, 172] width 173 height 25
copy span "Renovo Financial"
click at [11, 85] on link "Home" at bounding box center [14, 79] width 28 height 22
click at [13, 81] on icon at bounding box center [14, 80] width 13 height 10
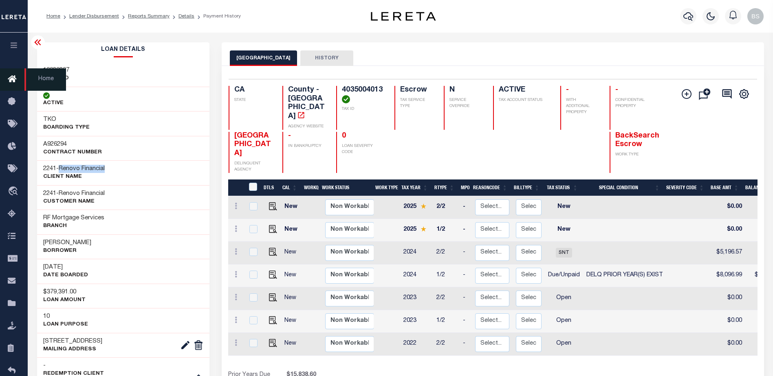
click at [12, 78] on icon at bounding box center [14, 80] width 13 height 10
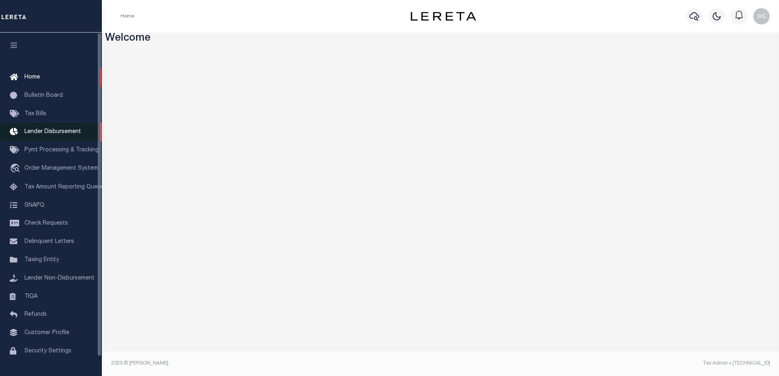
click at [40, 135] on span "Lender Disbursement" at bounding box center [52, 132] width 57 height 6
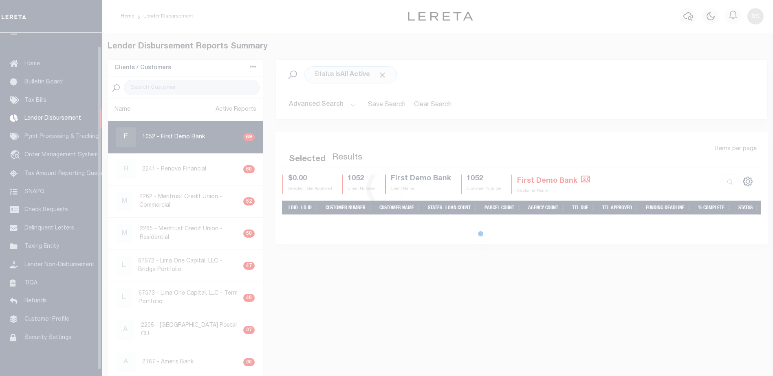
scroll to position [14, 0]
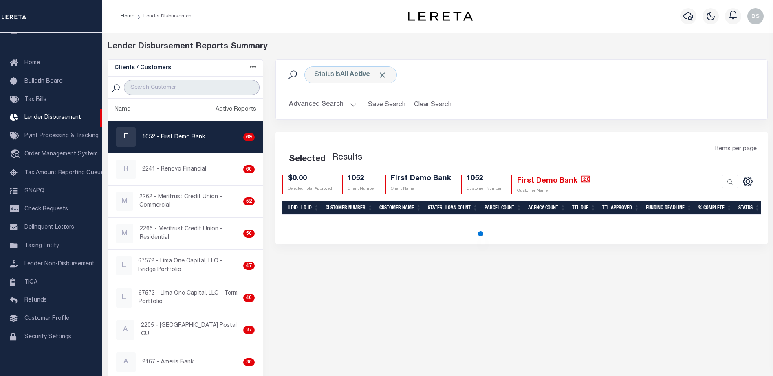
click at [154, 87] on input "search" at bounding box center [192, 87] width 136 height 15
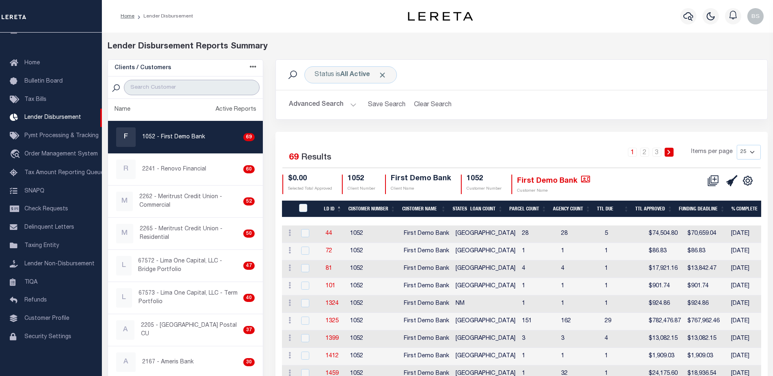
paste input "Renovo Financial"
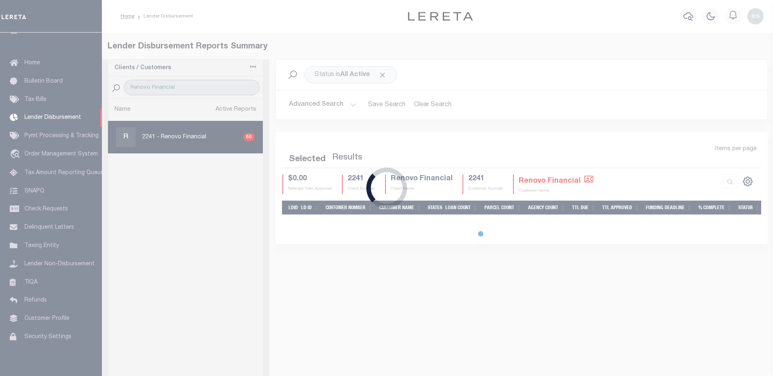
type input "Renovo Financial"
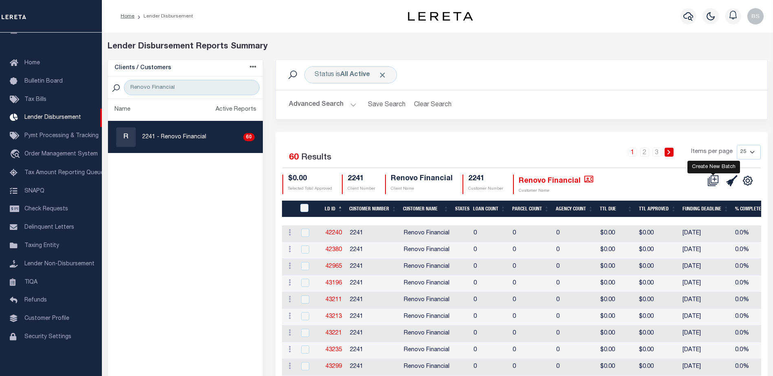
click at [711, 183] on icon at bounding box center [714, 179] width 8 height 8
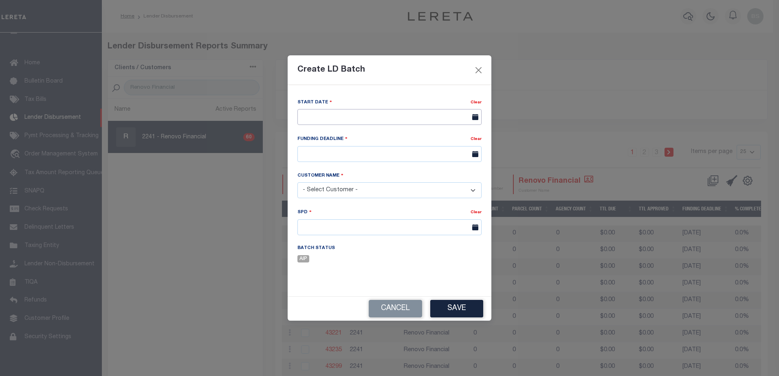
click at [368, 118] on input "text" at bounding box center [389, 117] width 184 height 16
click at [375, 173] on span "11" at bounding box center [378, 179] width 16 height 16
type input "[DATE]"
click at [362, 149] on input "text" at bounding box center [389, 154] width 184 height 16
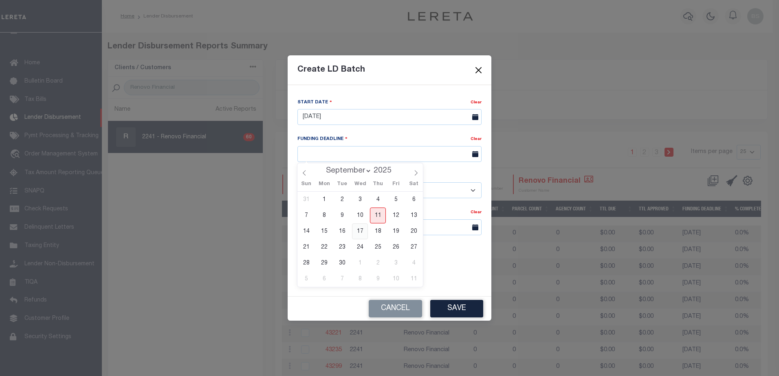
click at [361, 232] on span "17" at bounding box center [360, 232] width 16 height 16
type input "[DATE]"
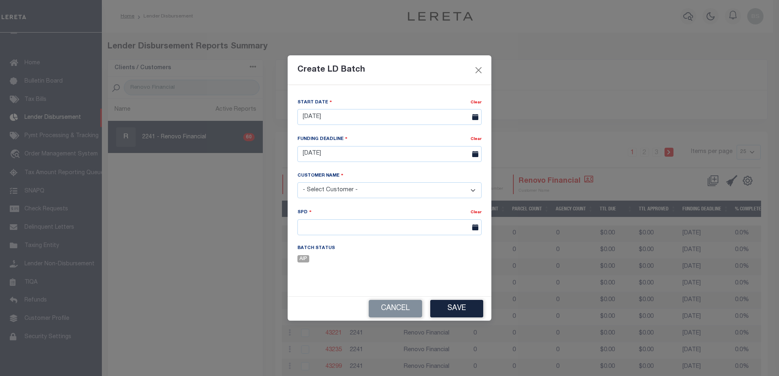
click at [355, 194] on select "- Select Customer - Accumatch - Refunds All In Credit Union Amarillo National B…" at bounding box center [389, 190] width 184 height 16
select select "2241"
click at [297, 182] on select "- Select Customer - Accumatch - Refunds All In Credit Union Amarillo National B…" at bounding box center [389, 190] width 184 height 16
click at [400, 229] on input "text" at bounding box center [389, 227] width 184 height 16
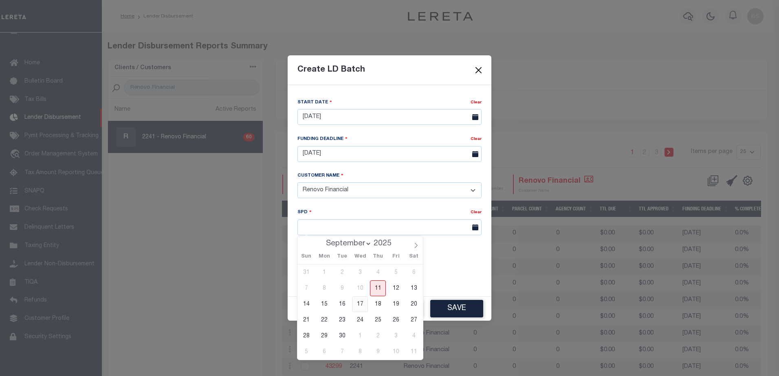
click at [362, 308] on span "17" at bounding box center [360, 304] width 16 height 16
type input "[DATE]"
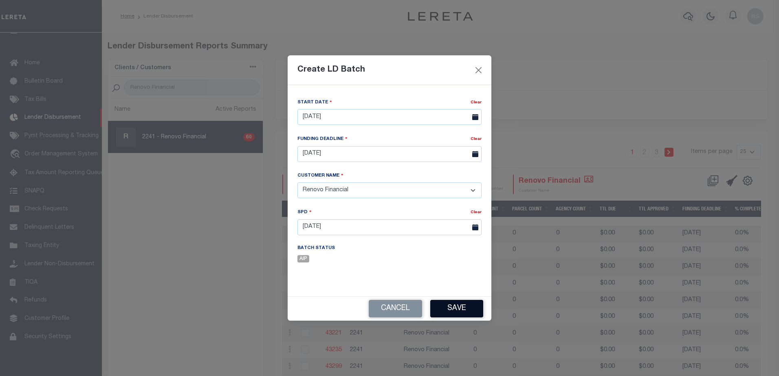
click at [446, 309] on button "Save" at bounding box center [456, 309] width 53 height 18
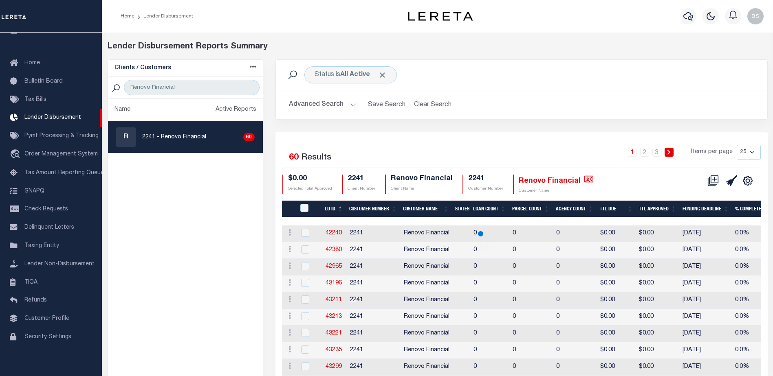
click at [750, 152] on select "25 50 100 200" at bounding box center [748, 152] width 24 height 15
select select "200"
click at [736, 145] on select "25 50 100 200" at bounding box center [748, 152] width 24 height 15
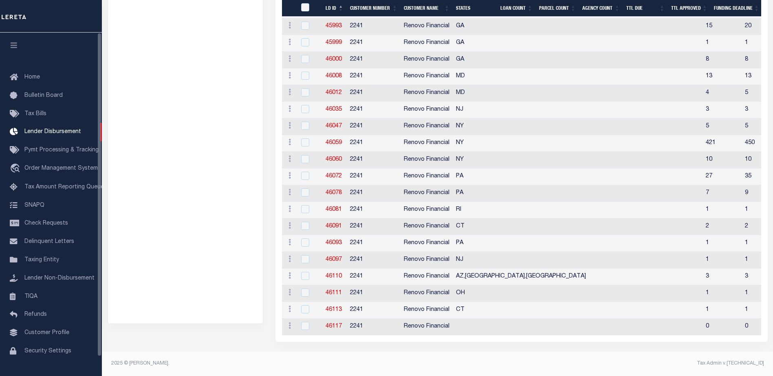
scroll to position [907, 0]
click at [328, 324] on link "46117" at bounding box center [333, 327] width 16 height 6
checkbox input "true"
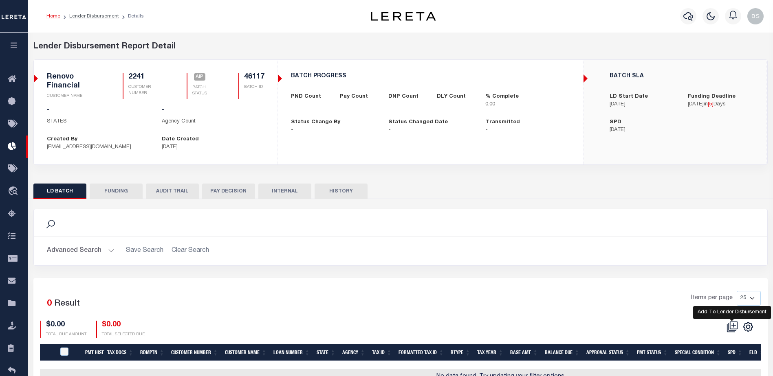
click at [730, 324] on icon at bounding box center [731, 326] width 11 height 11
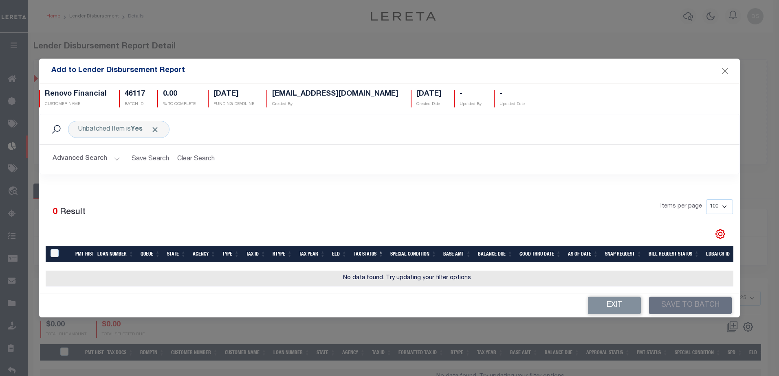
click at [117, 154] on button "Advanced Search" at bounding box center [87, 159] width 68 height 16
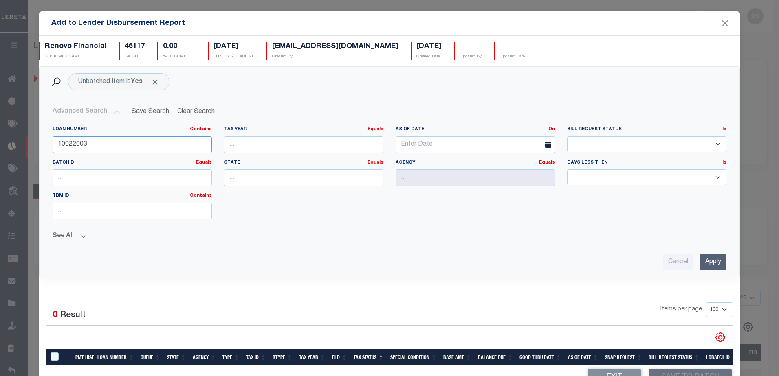
click at [121, 138] on input "10022003" at bounding box center [132, 144] width 159 height 17
type input "1"
type input "10020297"
click at [700, 264] on input "Apply" at bounding box center [713, 262] width 26 height 17
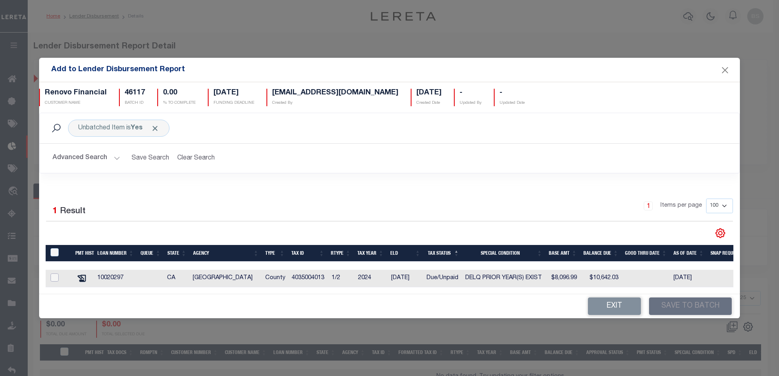
click at [55, 275] on input "checkbox" at bounding box center [54, 278] width 8 height 8
checkbox input "true"
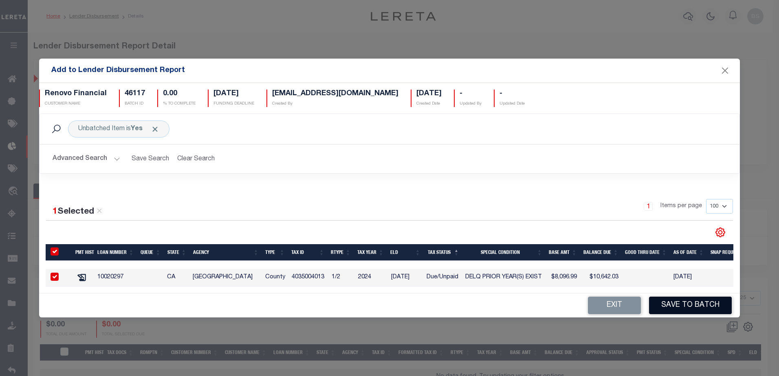
click at [672, 305] on button "Save to Batch" at bounding box center [690, 306] width 83 height 18
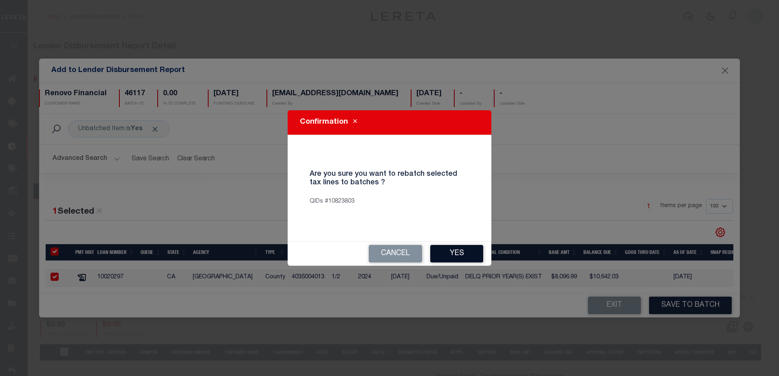
click at [456, 247] on button "Yes" at bounding box center [456, 254] width 53 height 18
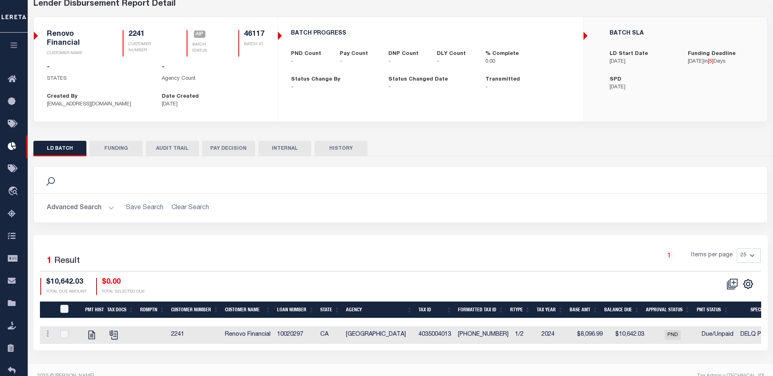
scroll to position [55, 0]
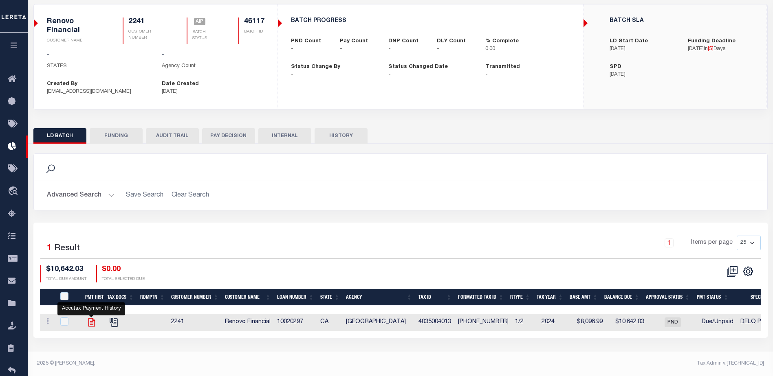
click at [91, 327] on icon at bounding box center [91, 322] width 7 height 9
checkbox input "true"
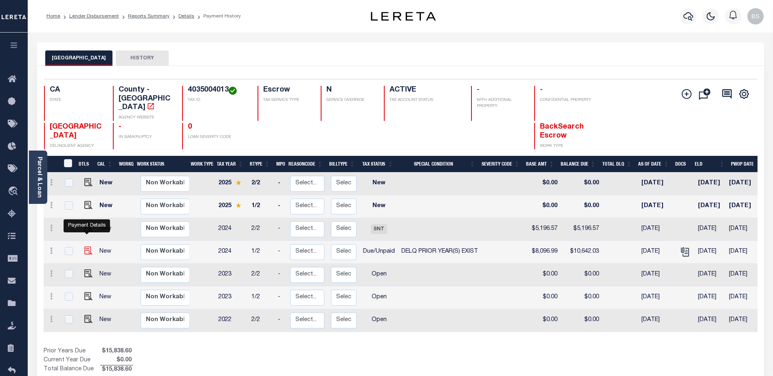
click at [87, 247] on img "" at bounding box center [88, 251] width 8 height 8
checkbox input "true"
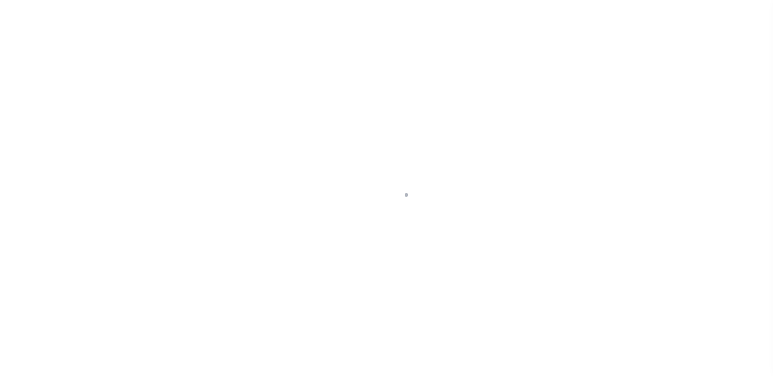
select select "DUE"
select select "18"
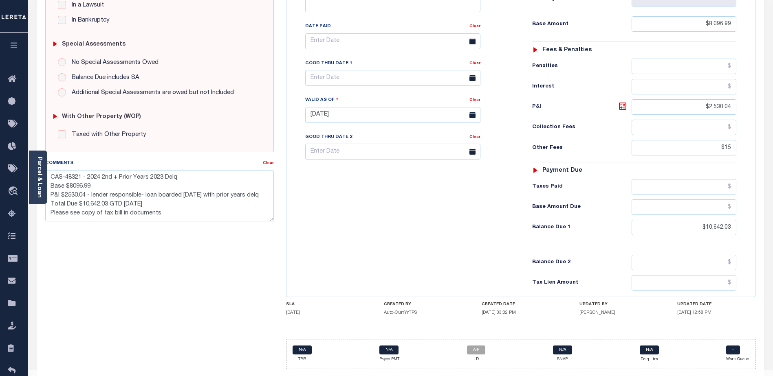
scroll to position [223, 0]
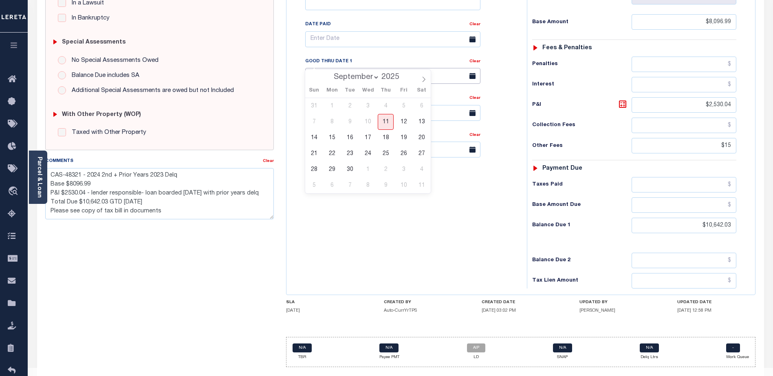
click at [392, 68] on input "text" at bounding box center [392, 76] width 175 height 16
click at [368, 140] on span "17" at bounding box center [368, 138] width 16 height 16
type input "[DATE]"
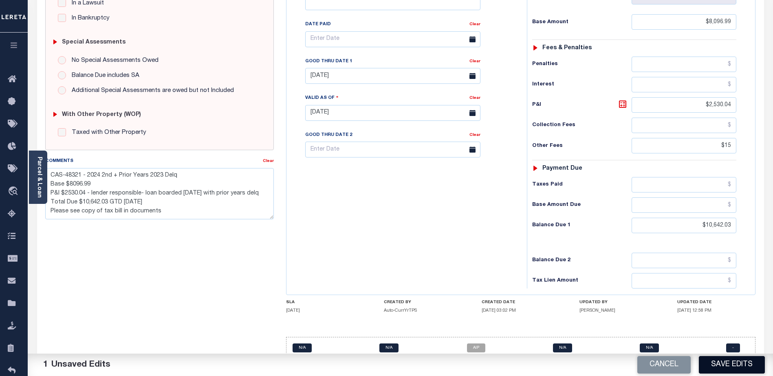
click at [724, 363] on button "Save Edits" at bounding box center [731, 365] width 66 height 18
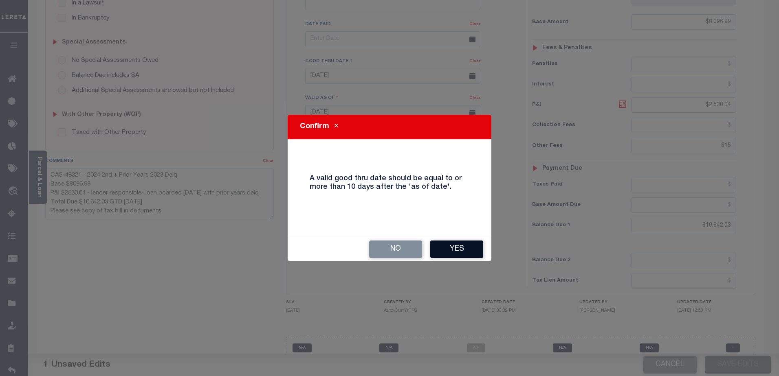
click at [464, 247] on button "Yes" at bounding box center [456, 250] width 53 height 18
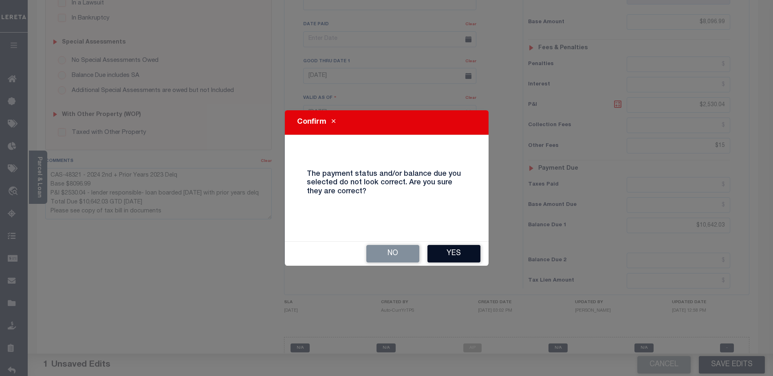
click at [449, 255] on button "Yes" at bounding box center [453, 254] width 53 height 18
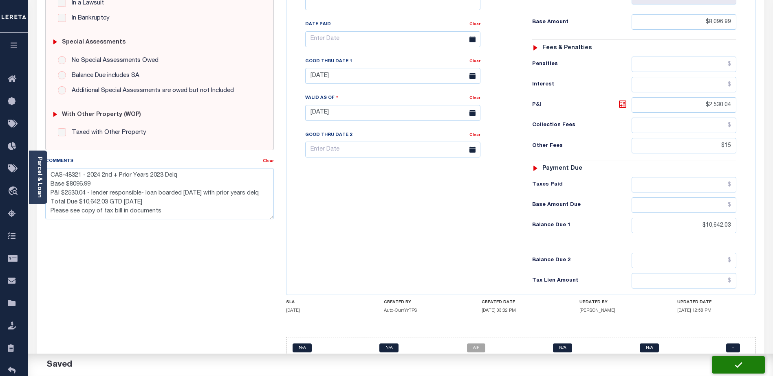
checkbox input "false"
type textarea "CAS-48321 - 2024 2nd + Prior Years 2023 Delq Base $8096.99 P&I $2530.04 - lende…"
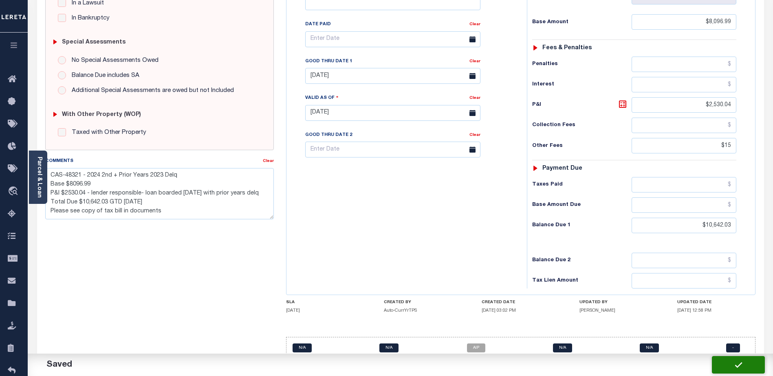
type input "$8,096.99"
type input "$2,530.04"
type input "$15"
type input "$10,642.03"
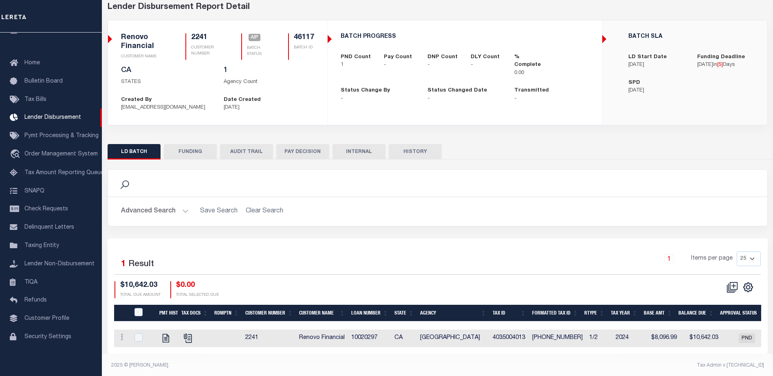
scroll to position [48, 0]
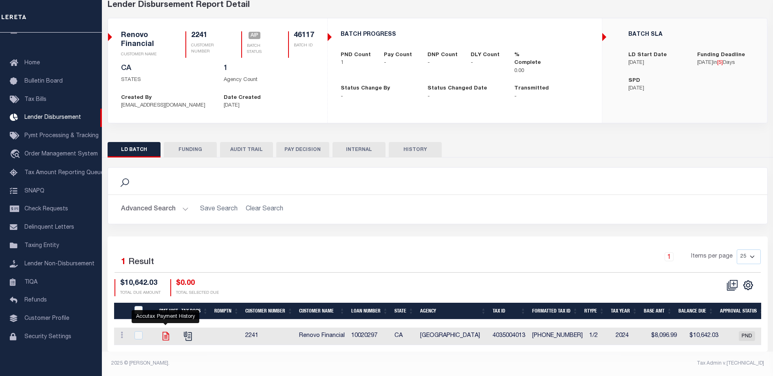
click at [165, 334] on icon "" at bounding box center [165, 336] width 11 height 11
checkbox input "true"
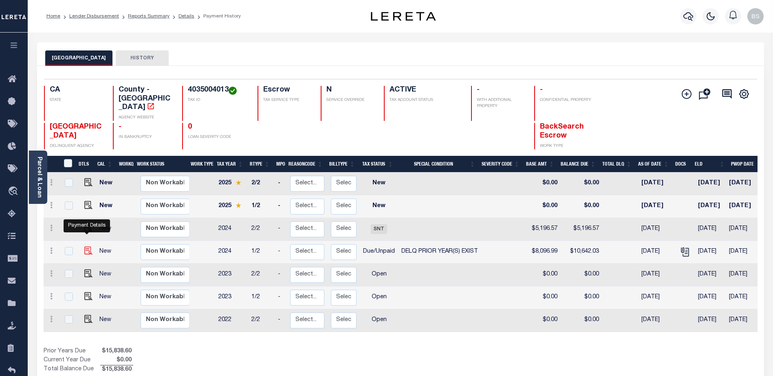
click at [87, 247] on img "" at bounding box center [88, 251] width 8 height 8
checkbox input "true"
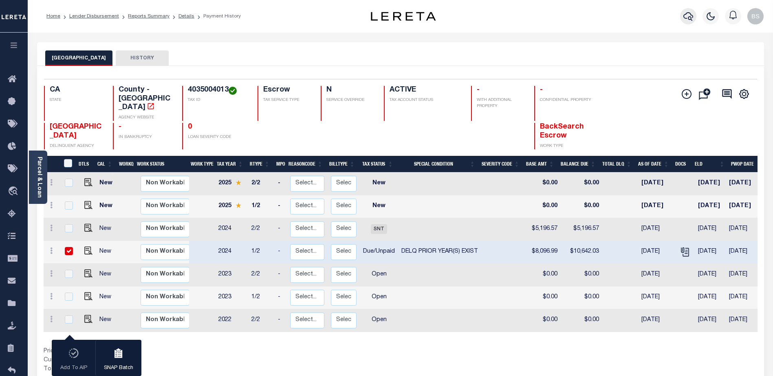
click at [691, 13] on icon "button" at bounding box center [688, 16] width 10 height 10
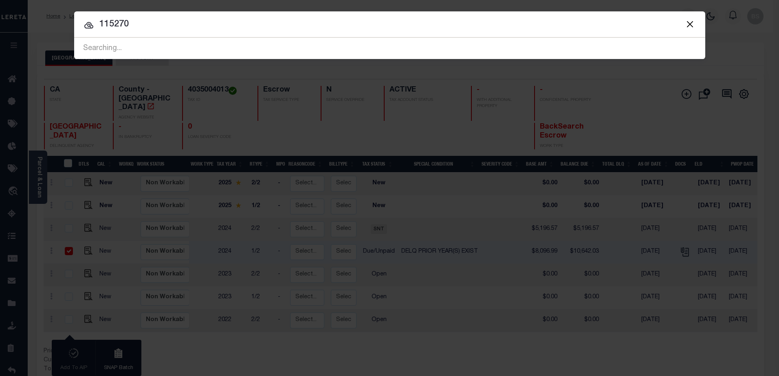
type input "115270"
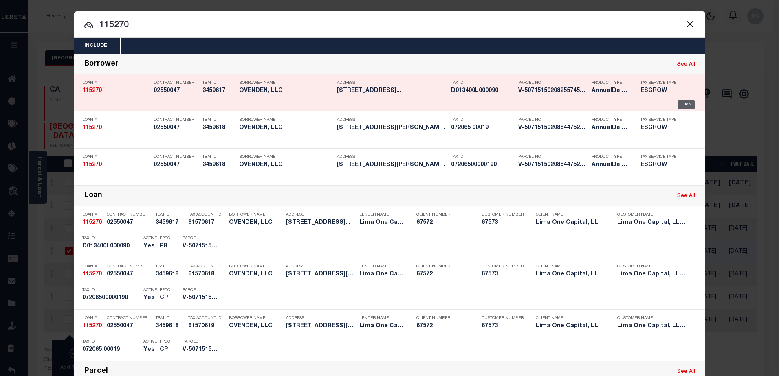
click at [682, 101] on div "OMS" at bounding box center [686, 104] width 17 height 9
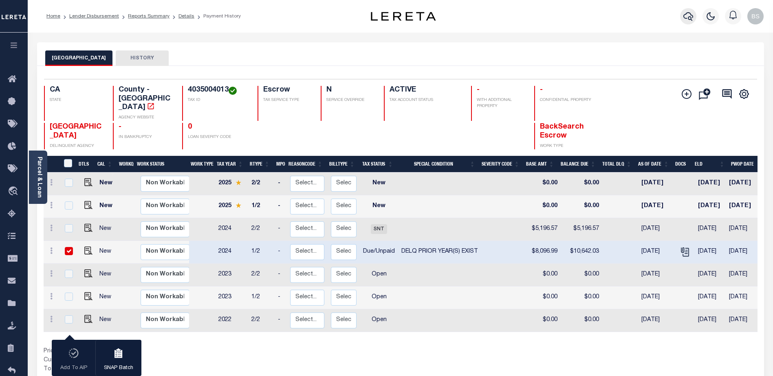
click at [686, 14] on icon "button" at bounding box center [688, 16] width 10 height 9
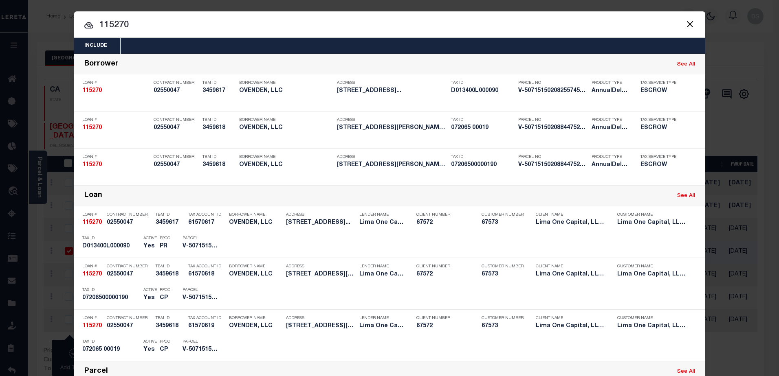
type input "115270"
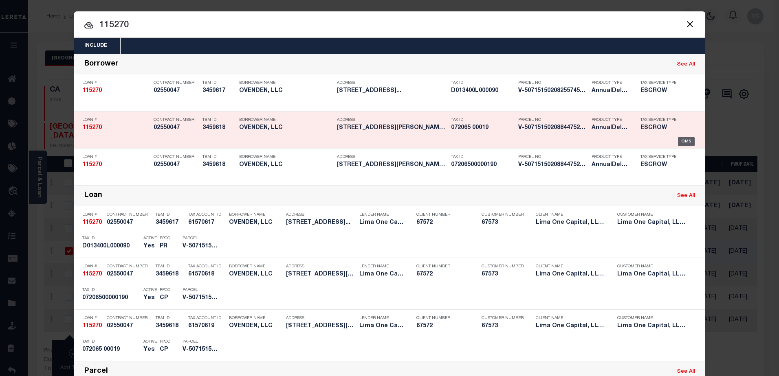
click at [686, 140] on div "OMS" at bounding box center [686, 141] width 17 height 9
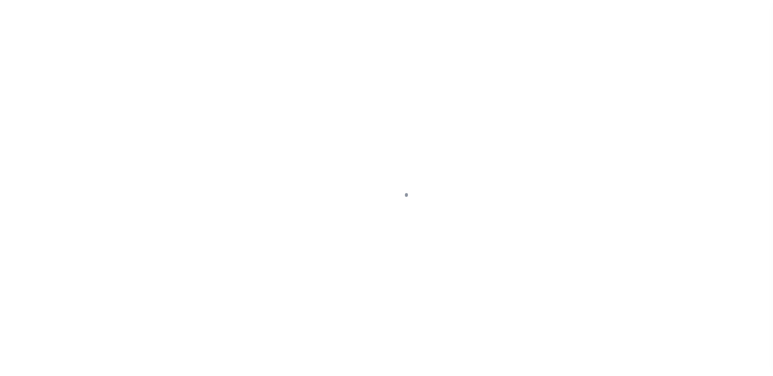
select select "DUE"
select select "18"
type input "[STREET_ADDRESS]"
radio input "true"
select select "Escrow"
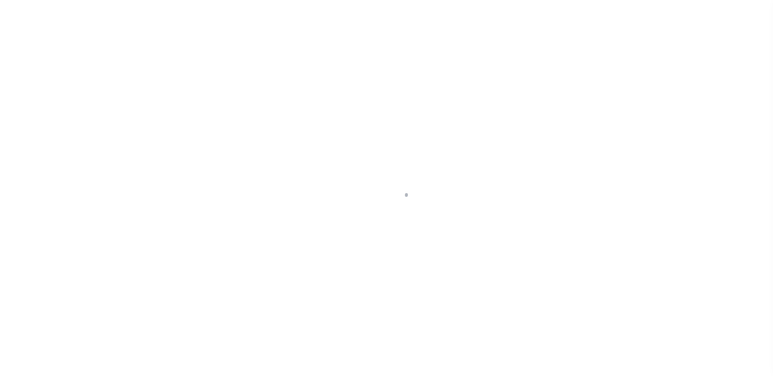
select select
type input "MEMPHIS [GEOGRAPHIC_DATA] 38127"
type input "115270-1"
type input "TN"
type textarea "COLLECTOR: ENTITY: PARCEL: 0"
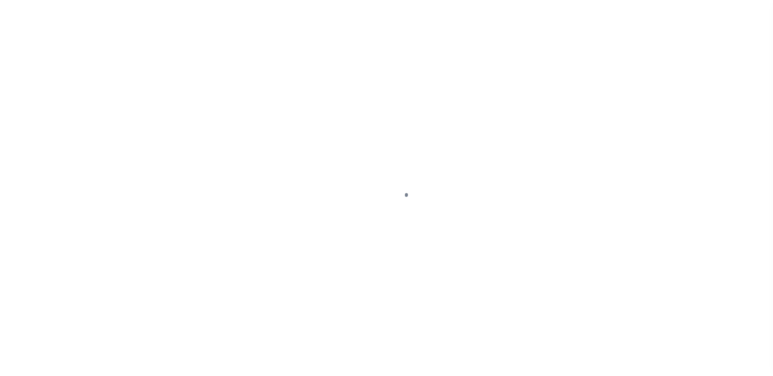
type input "[STREET_ADDRESS][PERSON_NAME]"
select select "Escrow"
select select
type input "MEMPHIS [GEOGRAPHIC_DATA] 38127"
type input "115270-2"
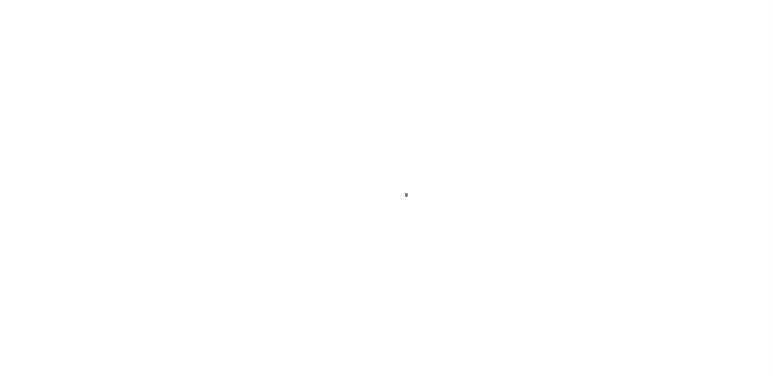
type input "TN"
type textarea "COLLECTOR: ENTITY: PARCEL: 0"
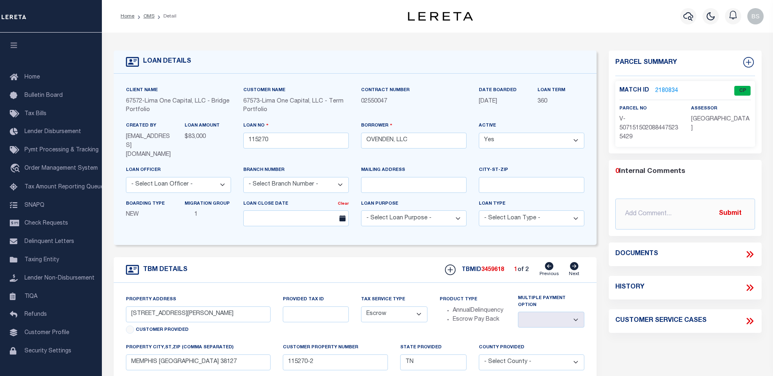
click at [665, 89] on link "2180834" at bounding box center [666, 91] width 23 height 9
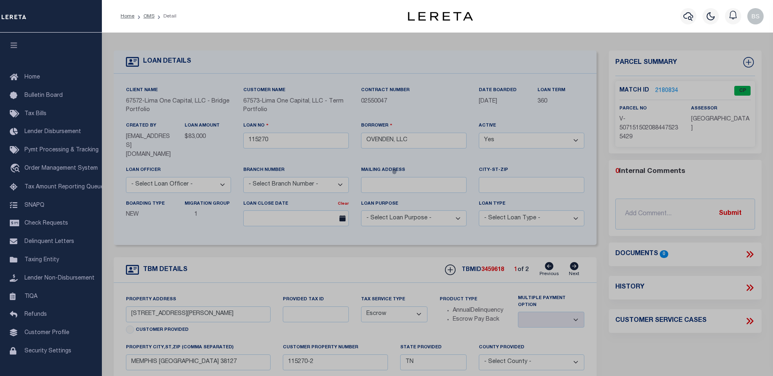
checkbox input "false"
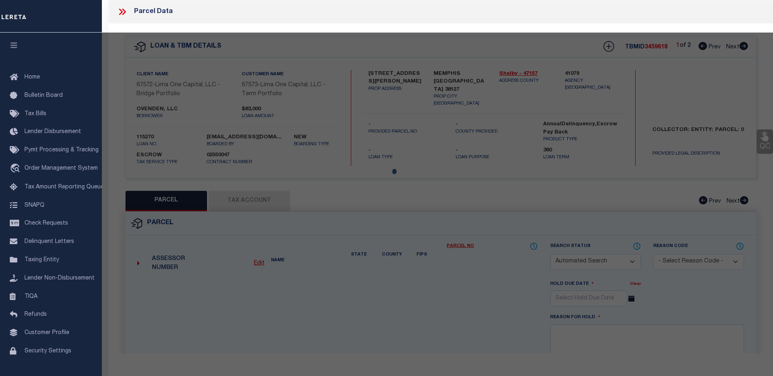
select select "CP"
select select "AGW"
select select
type input "[STREET_ADDRESS][PERSON_NAME]"
checkbox input "false"
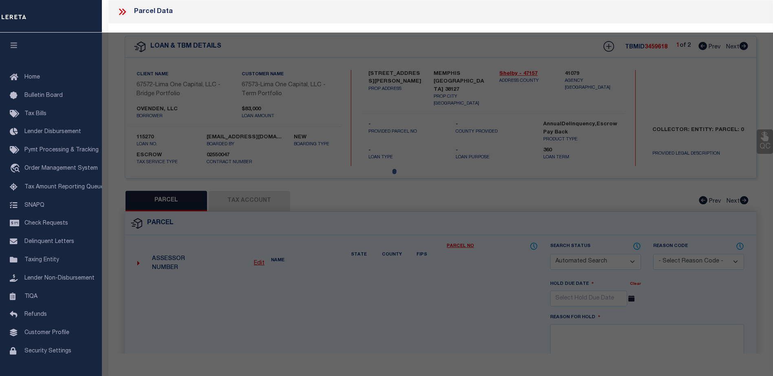
type input "MEMPHIS [GEOGRAPHIC_DATA] 38127"
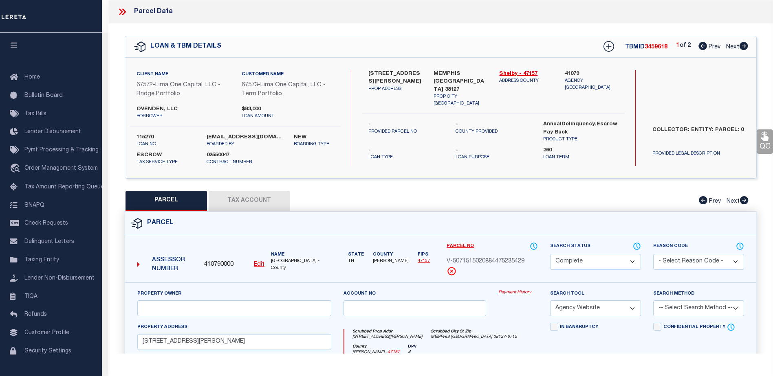
click at [504, 292] on link "Payment History" at bounding box center [518, 293] width 40 height 7
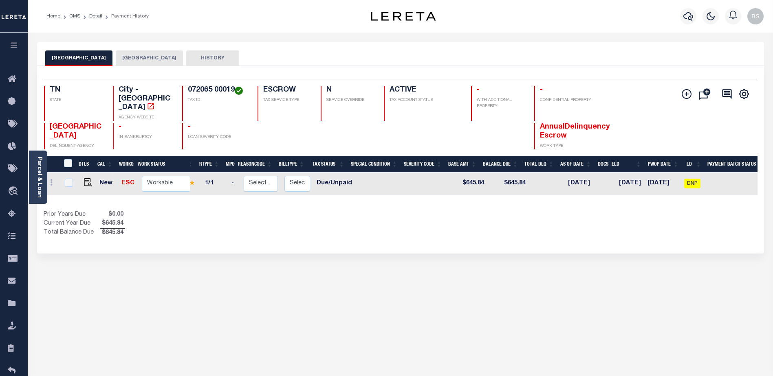
scroll to position [0, 85]
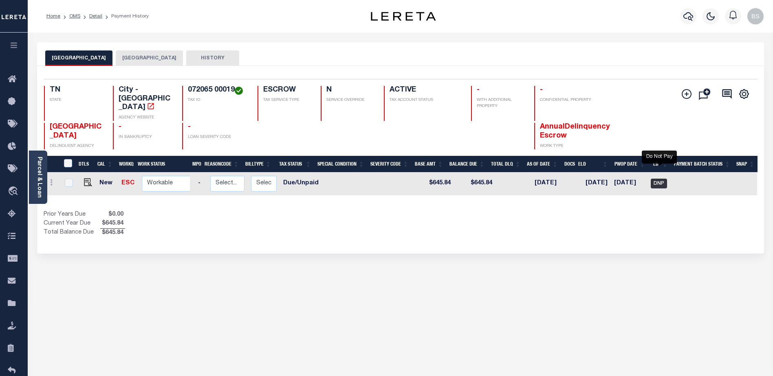
click at [658, 179] on span "DNP" at bounding box center [658, 184] width 16 height 10
checkbox input "true"
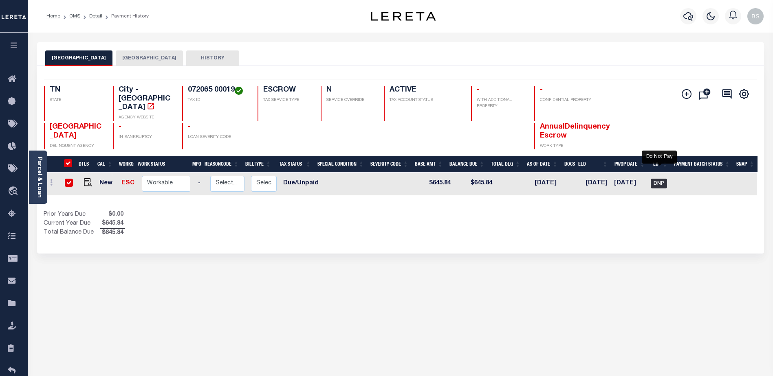
checkbox input "true"
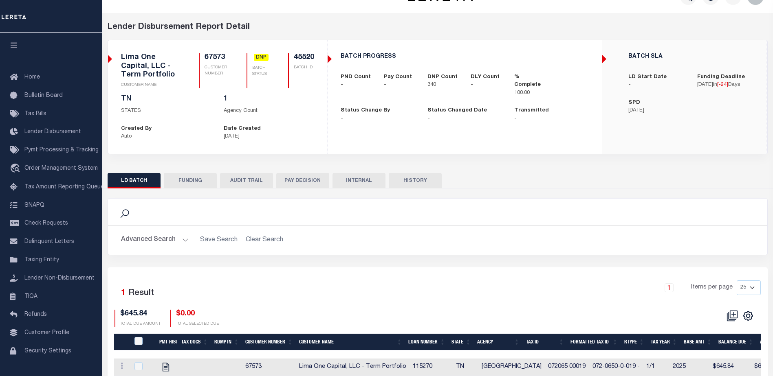
scroll to position [56, 0]
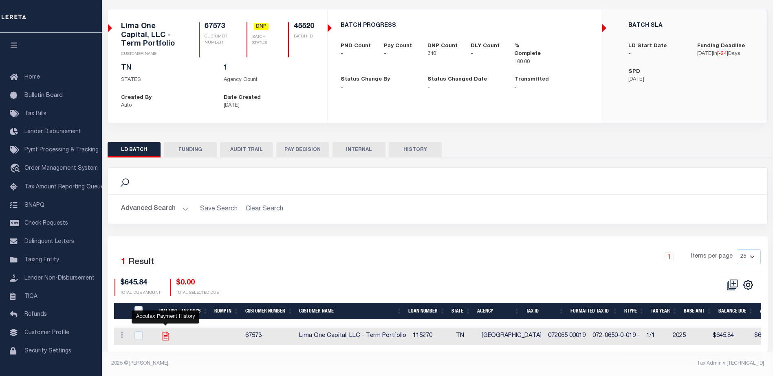
click at [163, 332] on icon "" at bounding box center [165, 336] width 7 height 9
checkbox input "true"
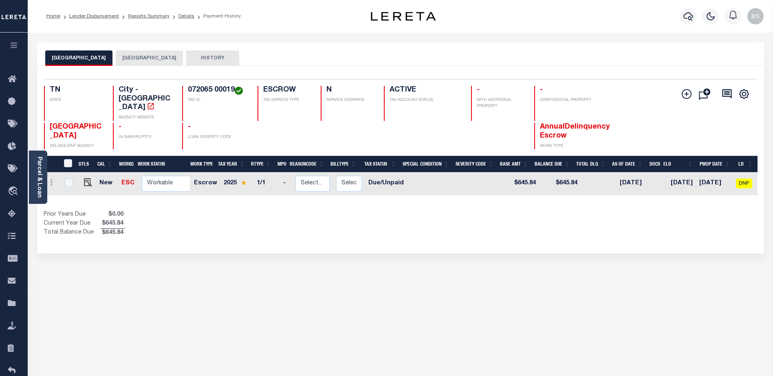
click at [140, 62] on button "[GEOGRAPHIC_DATA]" at bounding box center [149, 57] width 67 height 15
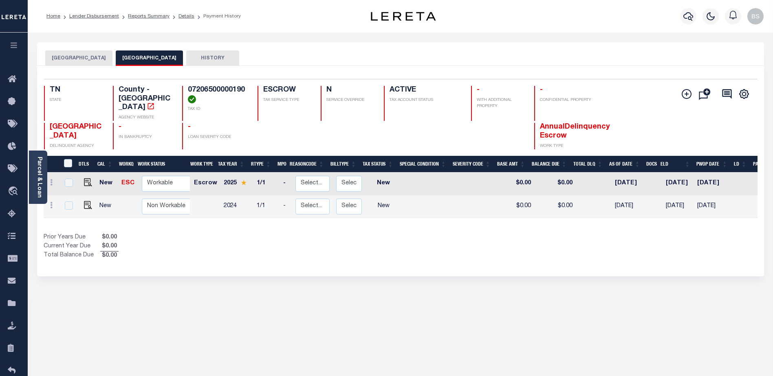
click at [70, 56] on button "[GEOGRAPHIC_DATA]" at bounding box center [78, 57] width 67 height 15
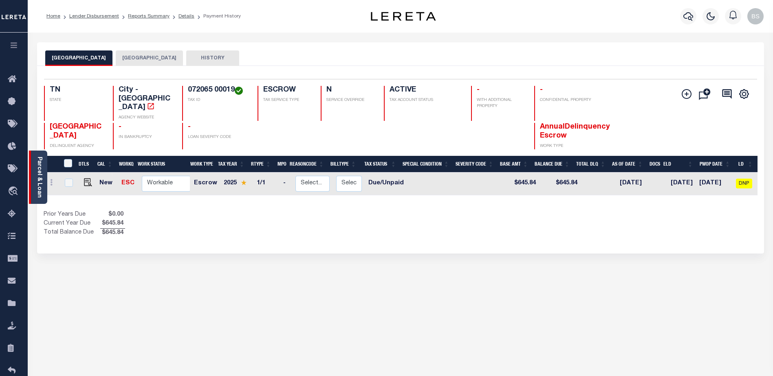
click at [41, 165] on link "Parcel & Loan" at bounding box center [39, 177] width 6 height 41
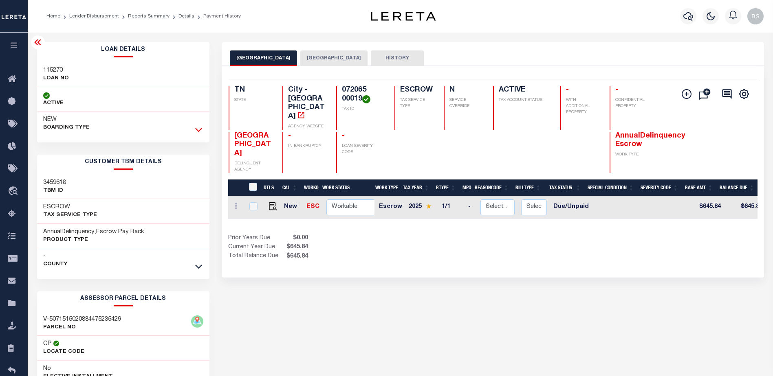
click at [199, 126] on icon at bounding box center [198, 129] width 7 height 9
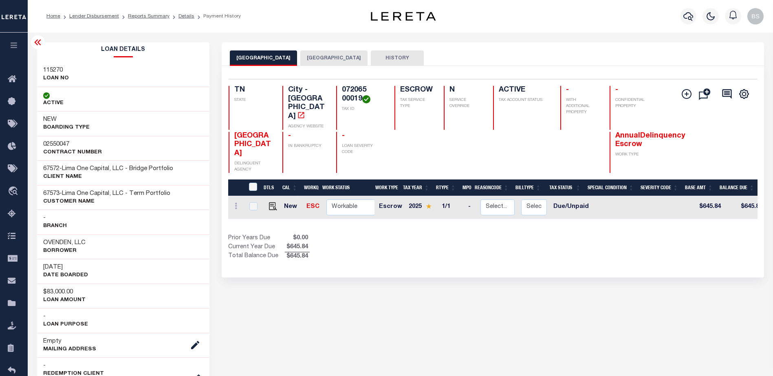
click at [39, 46] on icon at bounding box center [38, 42] width 10 height 10
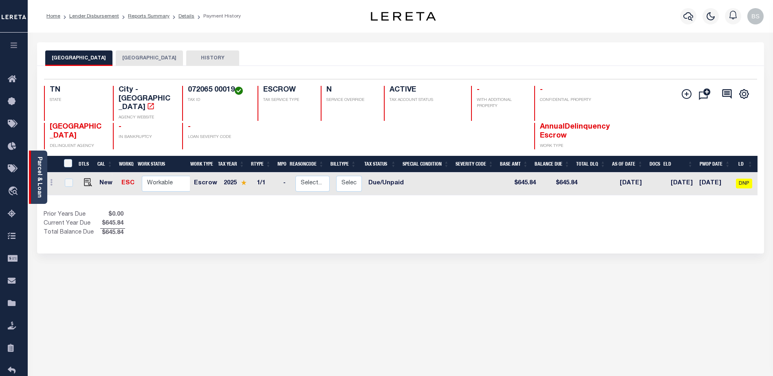
click at [41, 162] on link "Parcel & Loan" at bounding box center [39, 177] width 6 height 41
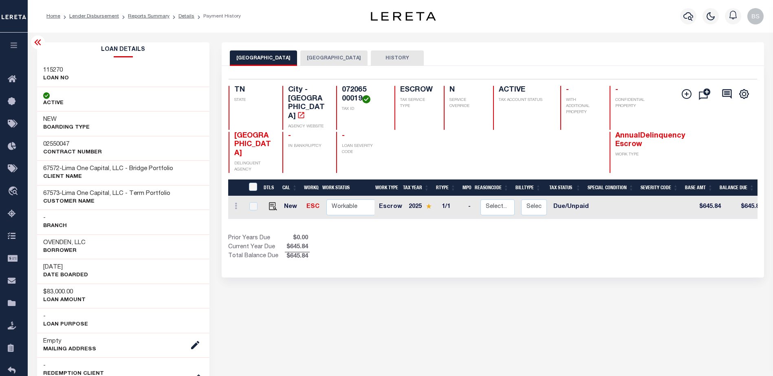
click at [36, 46] on icon at bounding box center [38, 42] width 10 height 10
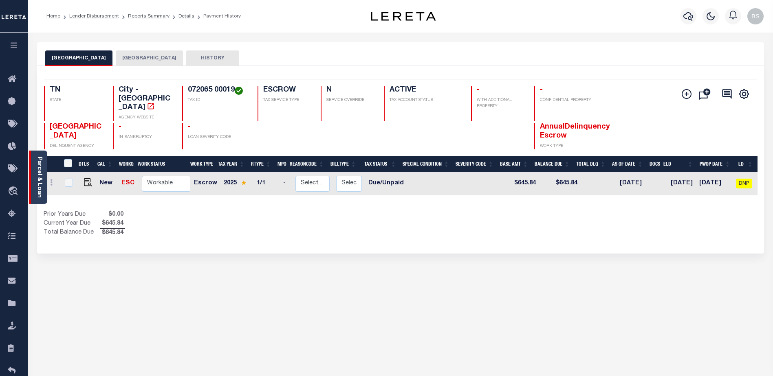
click at [37, 170] on link "Parcel & Loan" at bounding box center [39, 177] width 6 height 41
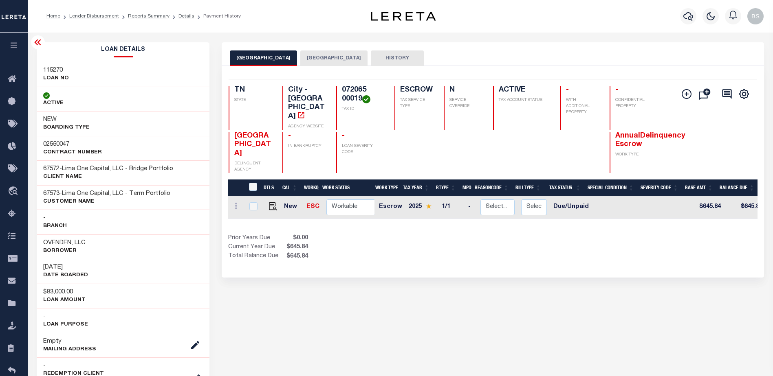
click at [37, 45] on icon at bounding box center [38, 42] width 10 height 10
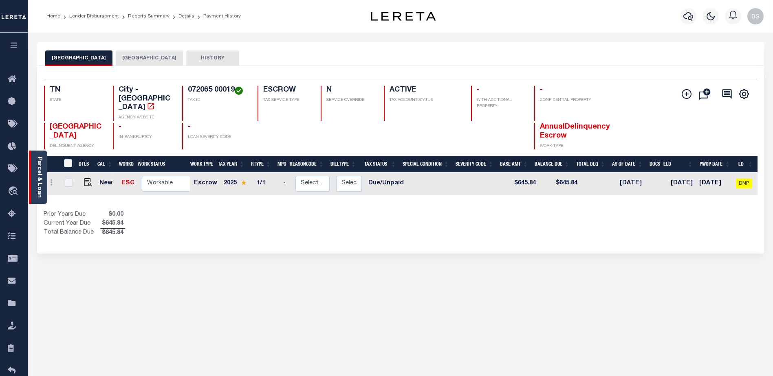
click at [36, 166] on link "Parcel & Loan" at bounding box center [39, 177] width 6 height 41
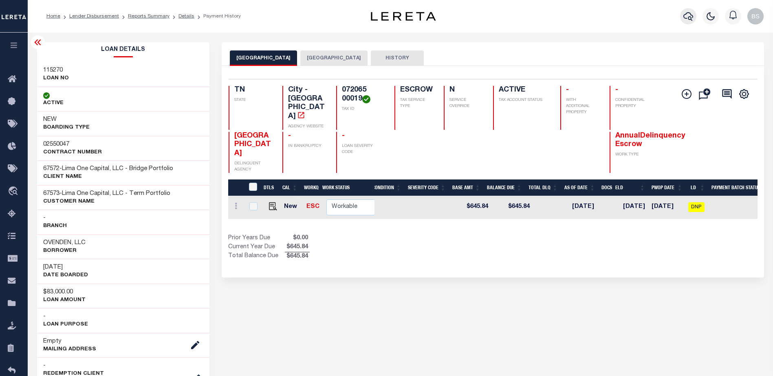
click at [691, 16] on icon "button" at bounding box center [688, 16] width 10 height 9
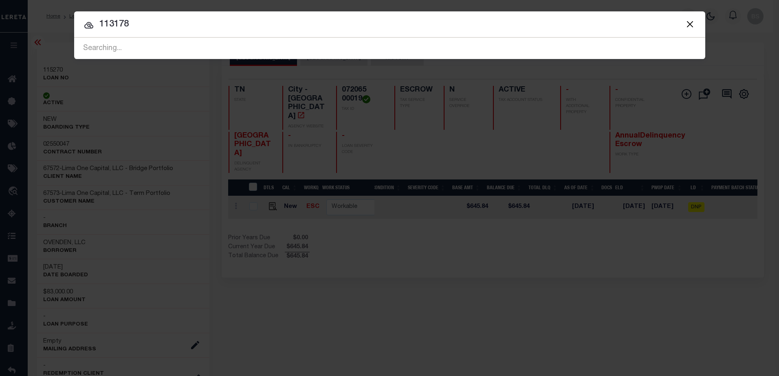
type input "113178"
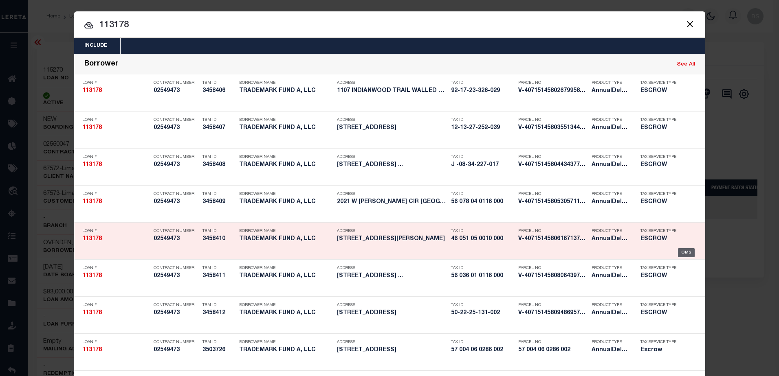
click at [684, 255] on div "OMS" at bounding box center [686, 252] width 17 height 9
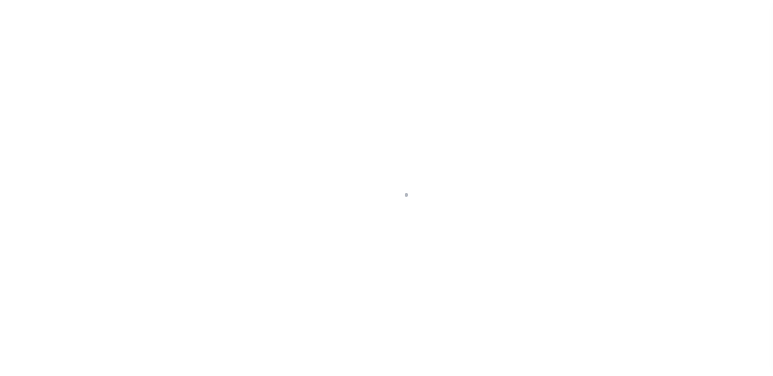
type input "[STREET_ADDRESS][PERSON_NAME]"
select select "Escrow"
type input "LIVONIA MI 48154"
type input "113178-6"
type input "MI"
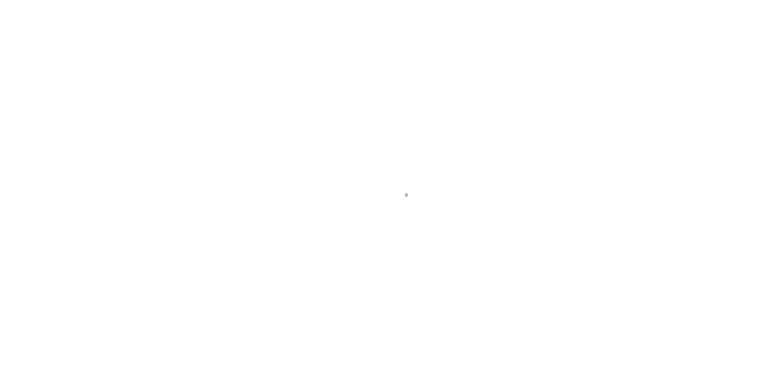
type textarea "COLLECTOR: ENTITY: PARCEL: 921723326029"
type textarea "Compare"
select select "2"
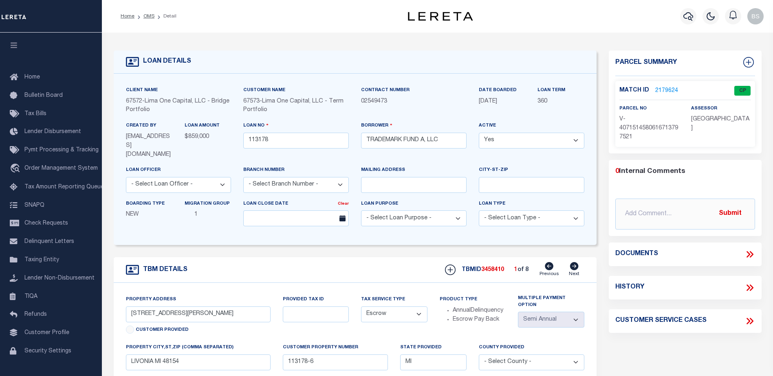
click at [667, 87] on link "2179624" at bounding box center [666, 91] width 23 height 9
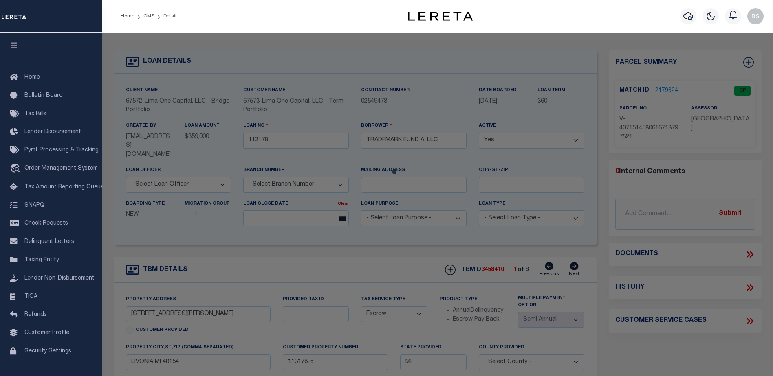
checkbox input "false"
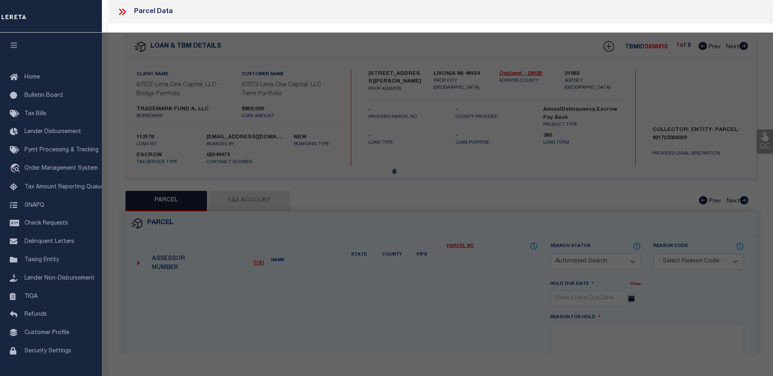
select select "CP"
select select "AGW"
select select
type input "[STREET_ADDRESS][PERSON_NAME]"
checkbox input "false"
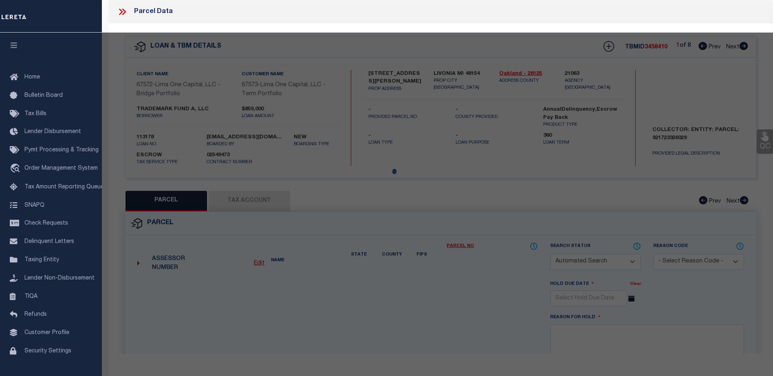
type input "LIVONIA MI 48154"
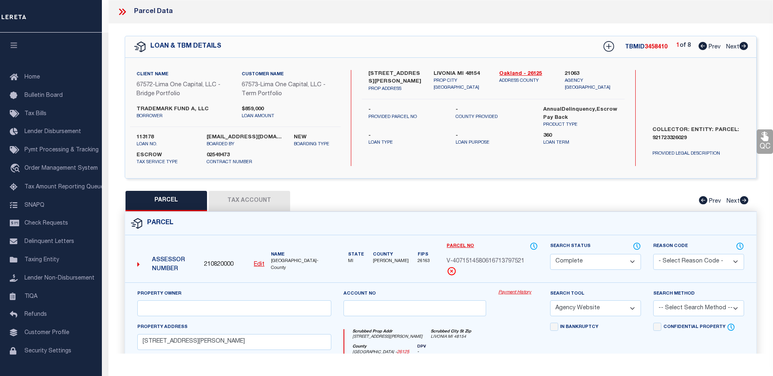
click at [503, 292] on link "Payment History" at bounding box center [518, 293] width 40 height 7
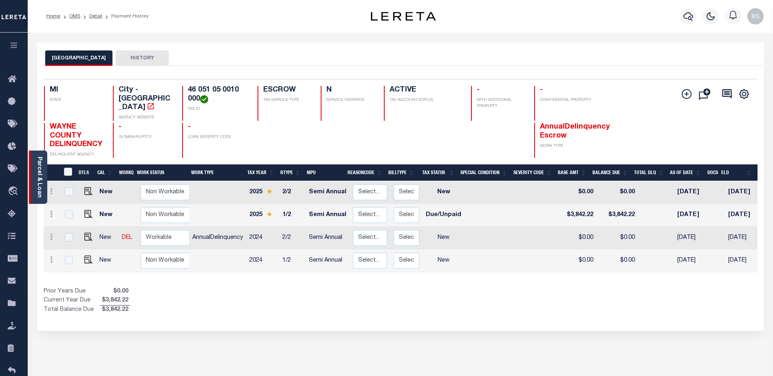
click at [37, 187] on link "Parcel & Loan" at bounding box center [39, 177] width 6 height 41
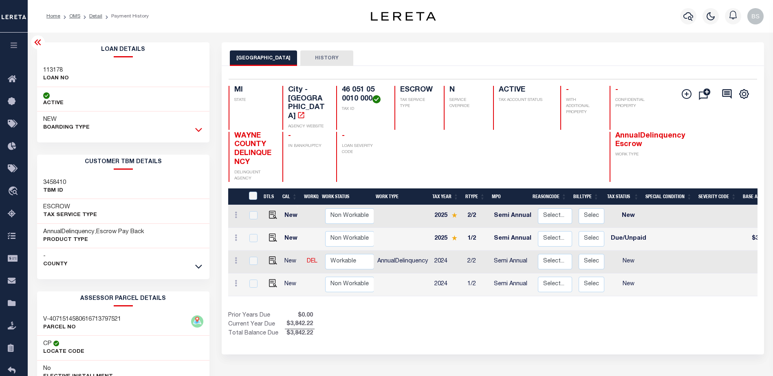
click at [197, 129] on icon at bounding box center [198, 129] width 7 height 9
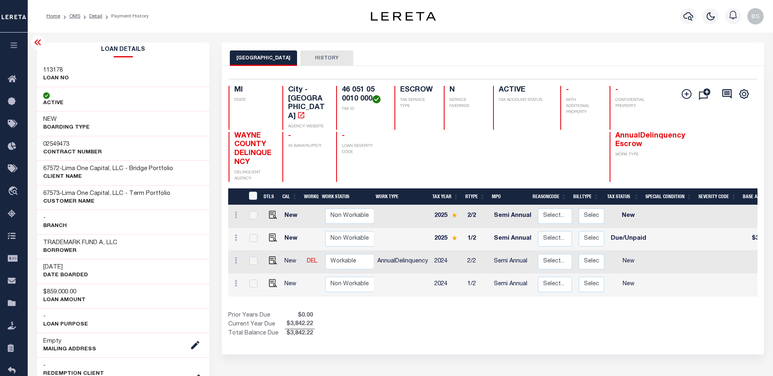
click at [38, 43] on icon at bounding box center [37, 43] width 7 height 6
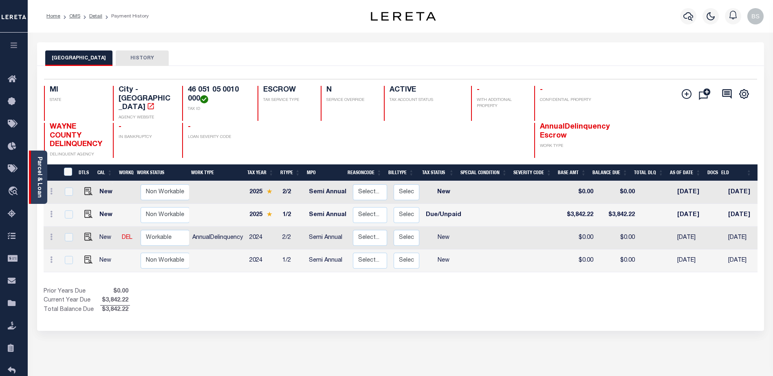
click at [40, 170] on link "Parcel & Loan" at bounding box center [39, 177] width 6 height 41
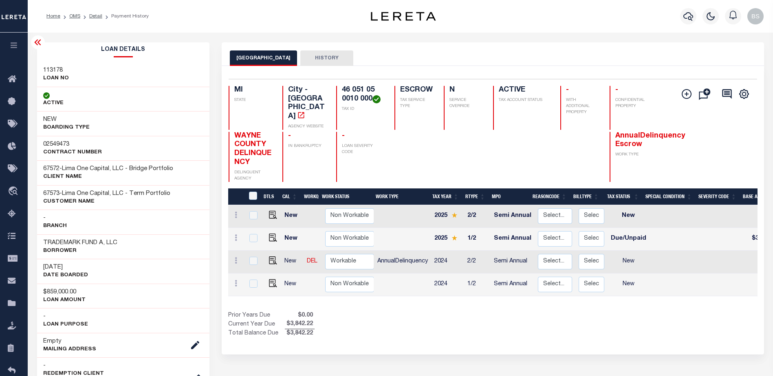
click at [35, 40] on icon at bounding box center [38, 42] width 10 height 10
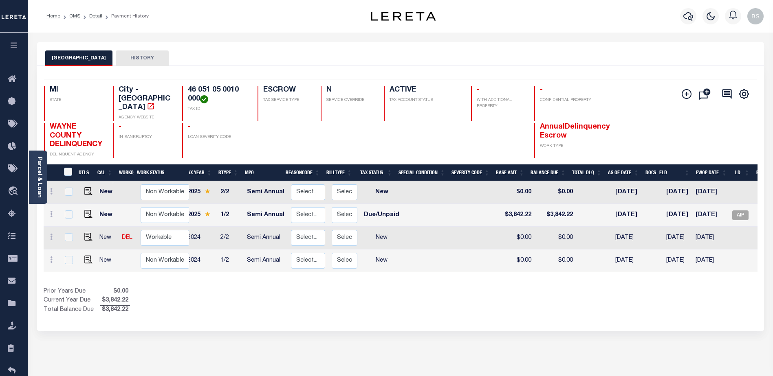
scroll to position [0, 60]
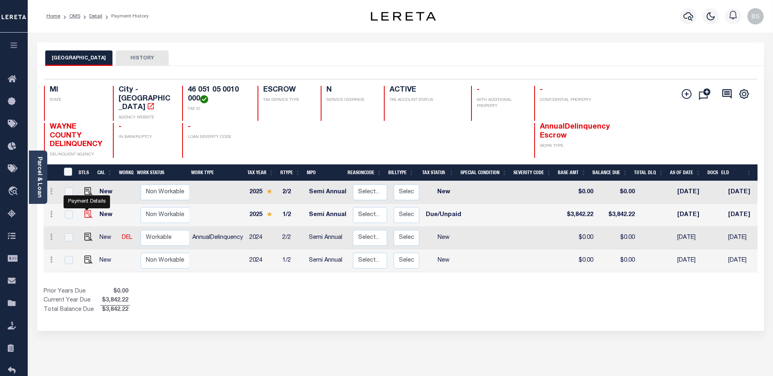
click at [86, 213] on img "" at bounding box center [88, 214] width 8 height 8
checkbox input "true"
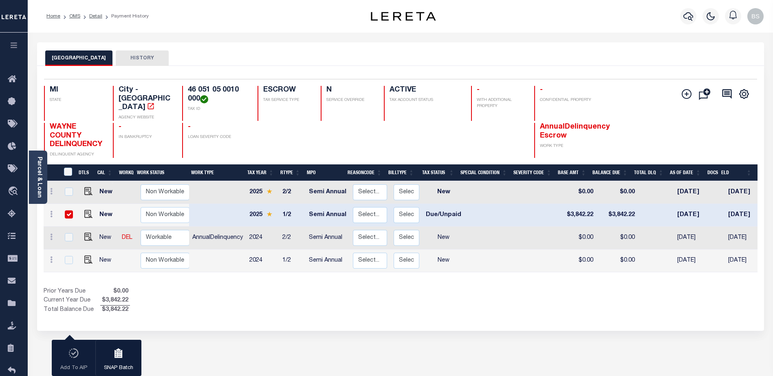
click at [69, 215] on input "checkbox" at bounding box center [69, 215] width 8 height 8
checkbox input "false"
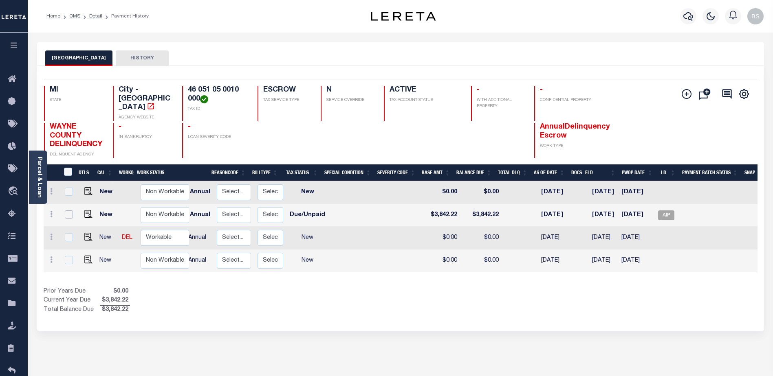
scroll to position [0, 144]
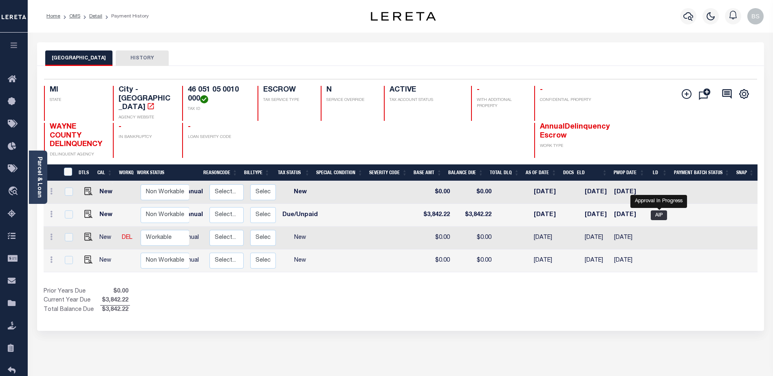
click at [657, 215] on span "AIP" at bounding box center [658, 216] width 16 height 10
checkbox input "true"
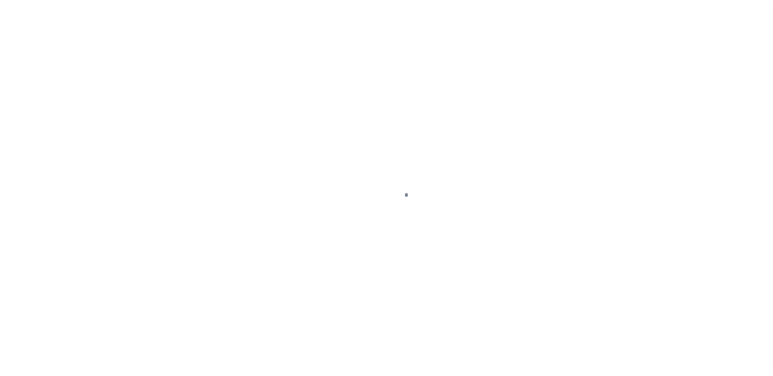
select select "DUE"
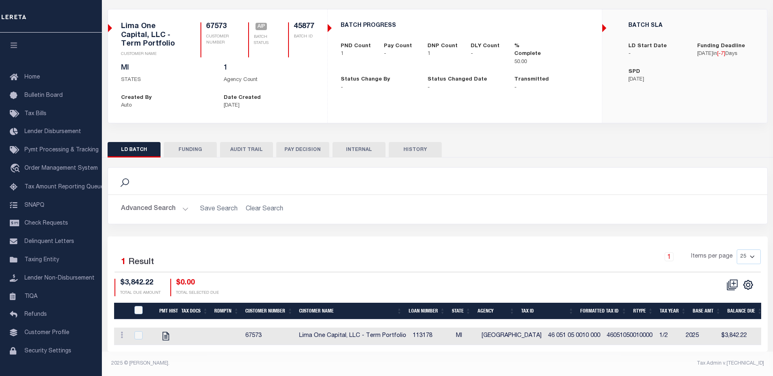
drag, startPoint x: 189, startPoint y: 144, endPoint x: 604, endPoint y: 149, distance: 414.6
click at [190, 144] on button "FUNDING" at bounding box center [190, 149] width 53 height 15
type input "$0"
type input "09/04/2025"
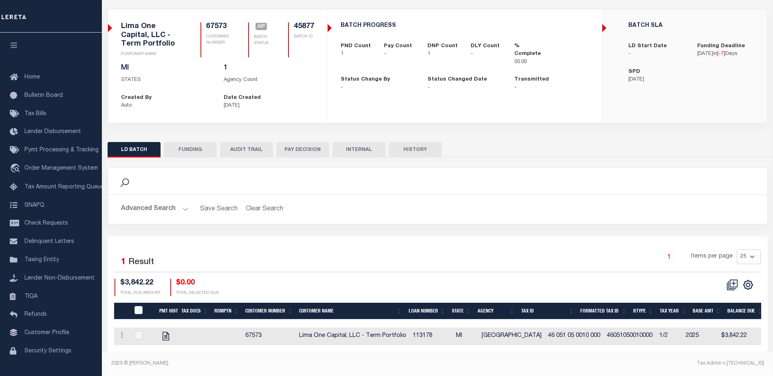
select select "100"
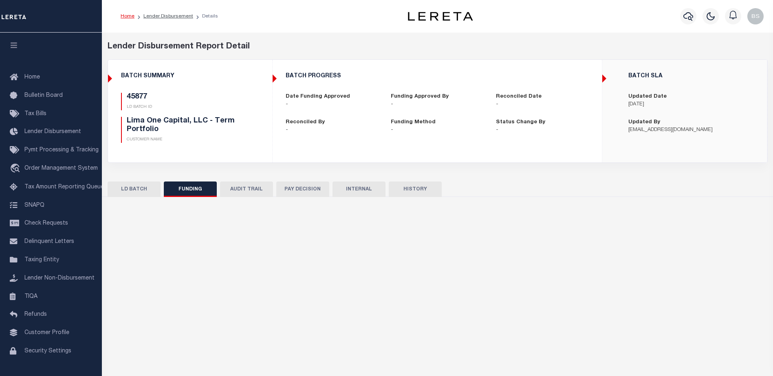
select select "100"
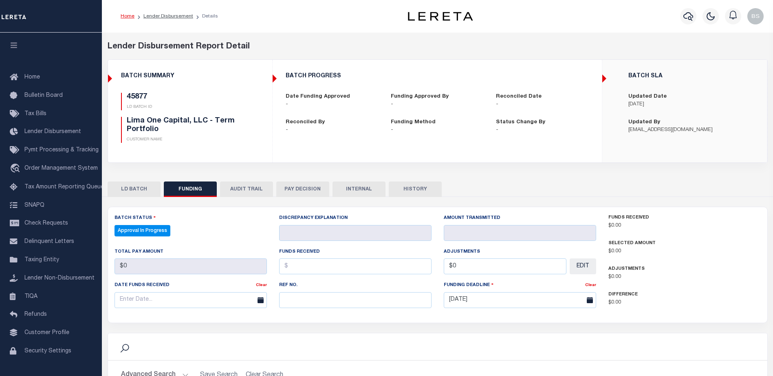
click at [125, 185] on button "LD BATCH" at bounding box center [134, 189] width 53 height 15
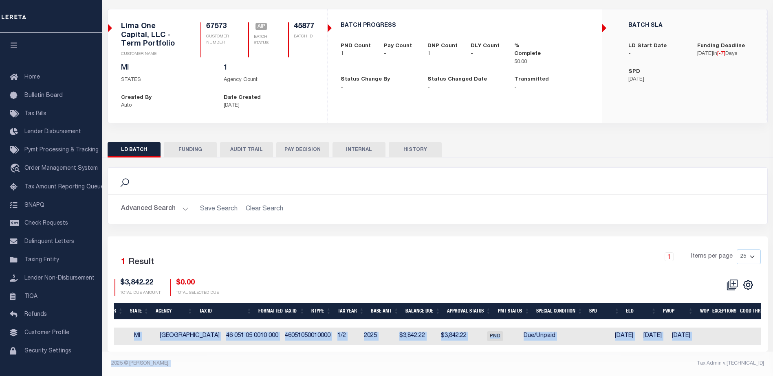
drag, startPoint x: 615, startPoint y: 345, endPoint x: 524, endPoint y: 376, distance: 96.2
click at [528, 375] on div "Lender Disbursement Reports Summary Clients / Customers Customers asc Customers…" at bounding box center [437, 179] width 671 height 394
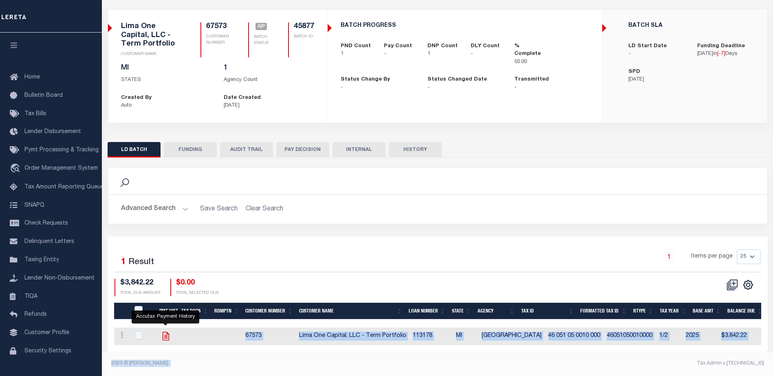
click at [166, 331] on icon "" at bounding box center [165, 336] width 11 height 11
checkbox input "true"
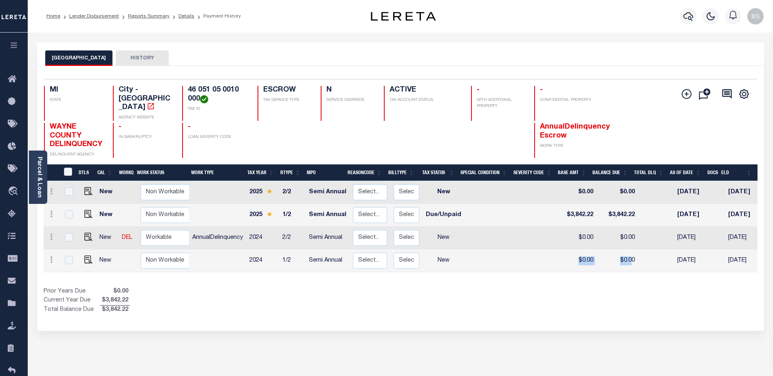
drag, startPoint x: 570, startPoint y: 273, endPoint x: 621, endPoint y: 267, distance: 51.7
click at [623, 267] on tr "New Non Workable Workable 2024 1/2 Semi Annual Select... Payment Reversal Taxab…" at bounding box center [472, 261] width 857 height 23
click at [587, 286] on div "DTLS CAL WorkQ Work Status Work Type Tax Year RType MPO ReasonCode BillType Tax…" at bounding box center [400, 240] width 713 height 150
click at [40, 167] on link "Parcel & Loan" at bounding box center [39, 177] width 6 height 41
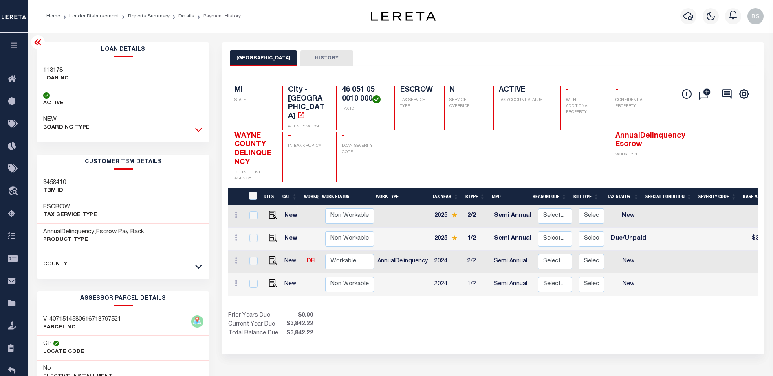
click at [201, 126] on icon at bounding box center [198, 129] width 7 height 9
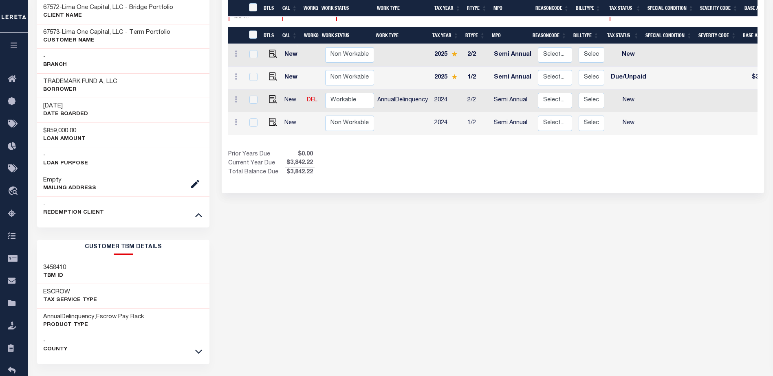
scroll to position [204, 0]
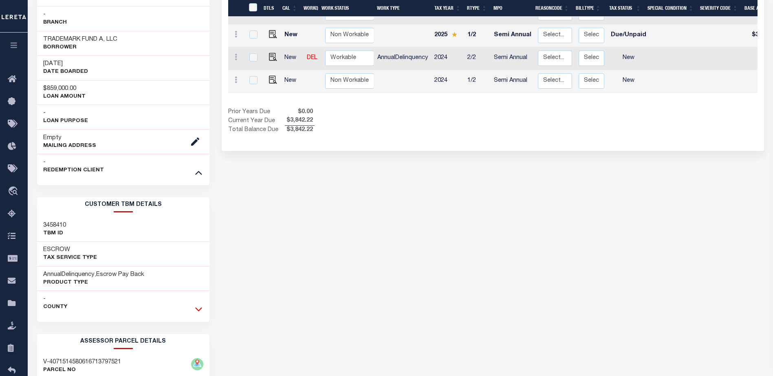
click at [200, 305] on icon at bounding box center [198, 309] width 7 height 9
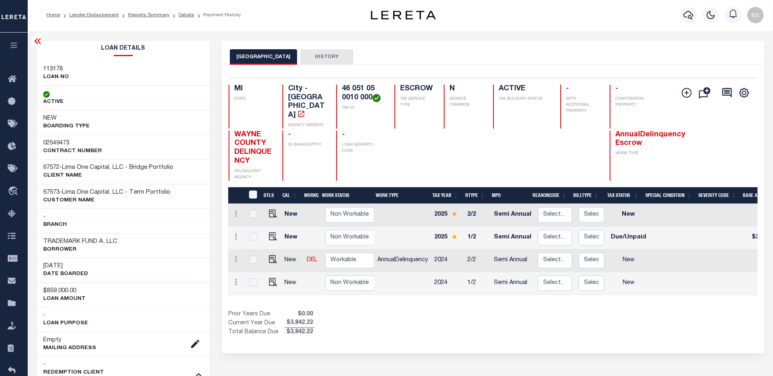
scroll to position [0, 0]
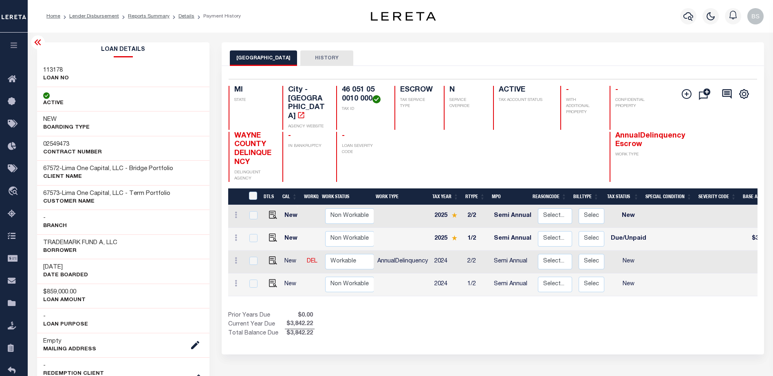
click at [39, 47] on icon at bounding box center [38, 42] width 10 height 10
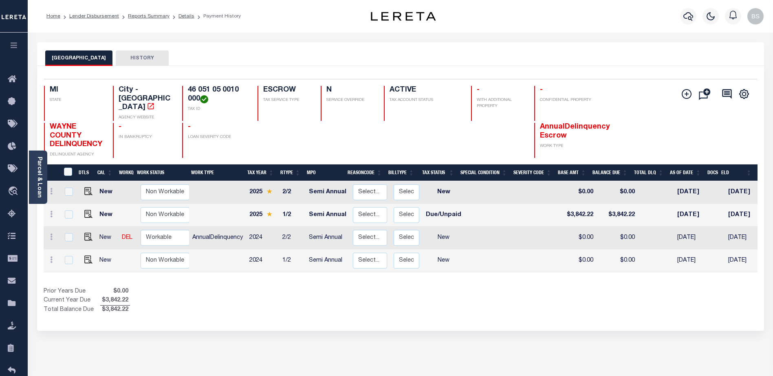
click at [464, 272] on td at bounding box center [490, 261] width 53 height 23
checkbox input "true"
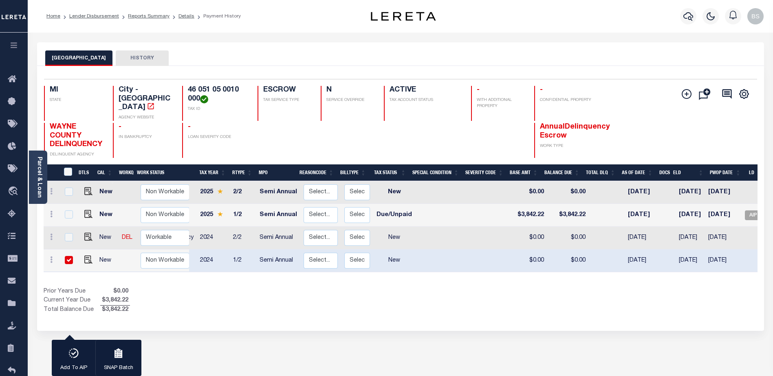
scroll to position [0, 49]
click at [40, 165] on link "Parcel & Loan" at bounding box center [39, 177] width 6 height 41
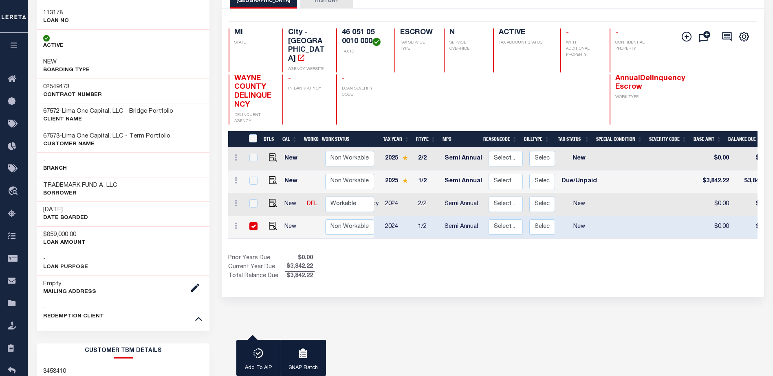
scroll to position [0, 0]
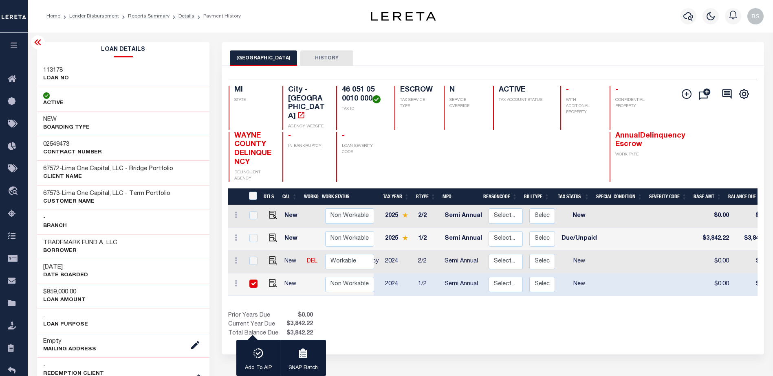
click at [41, 41] on icon at bounding box center [38, 42] width 10 height 10
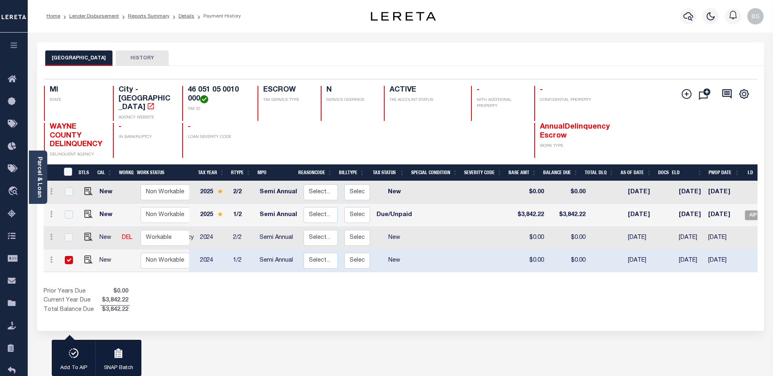
click at [67, 263] on input "checkbox" at bounding box center [69, 260] width 8 height 8
checkbox input "false"
